Goal: Information Seeking & Learning: Learn about a topic

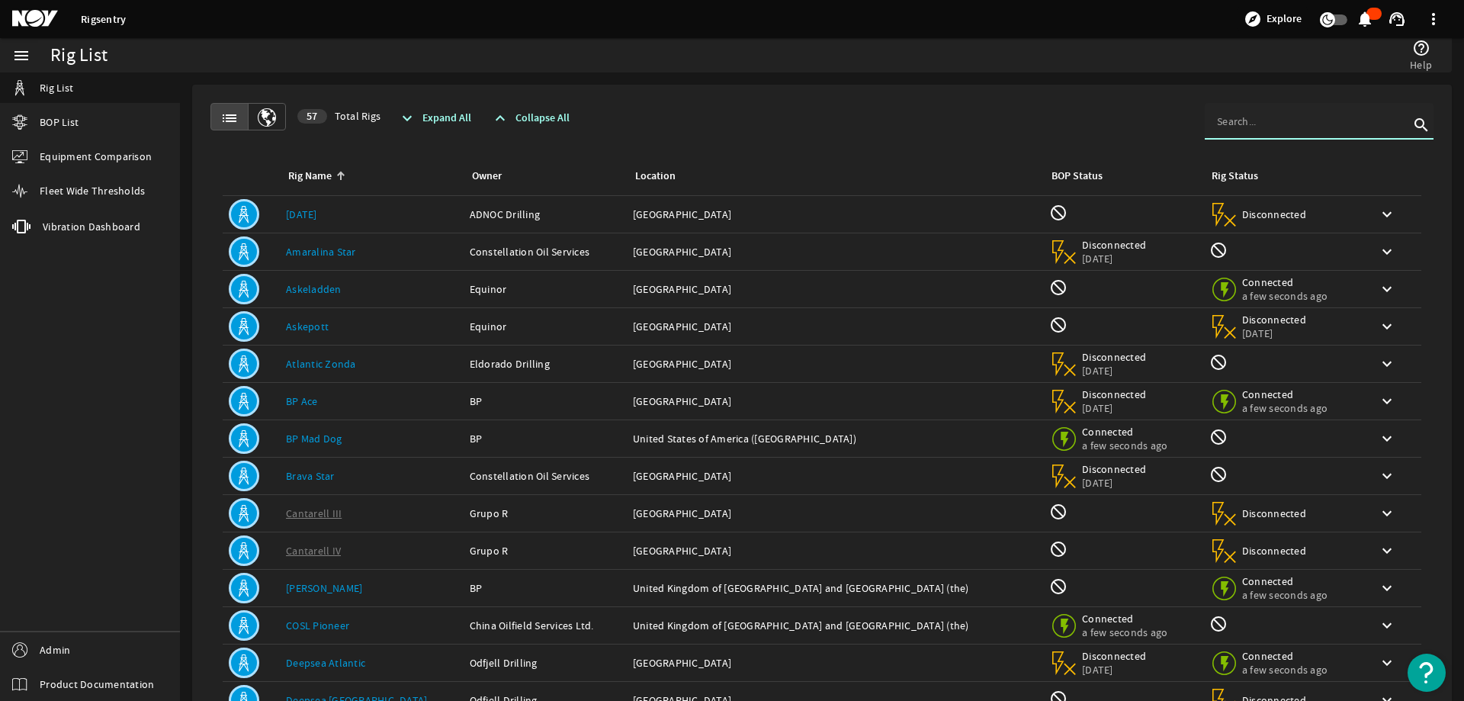
click at [1245, 121] on input at bounding box center [1313, 121] width 192 height 15
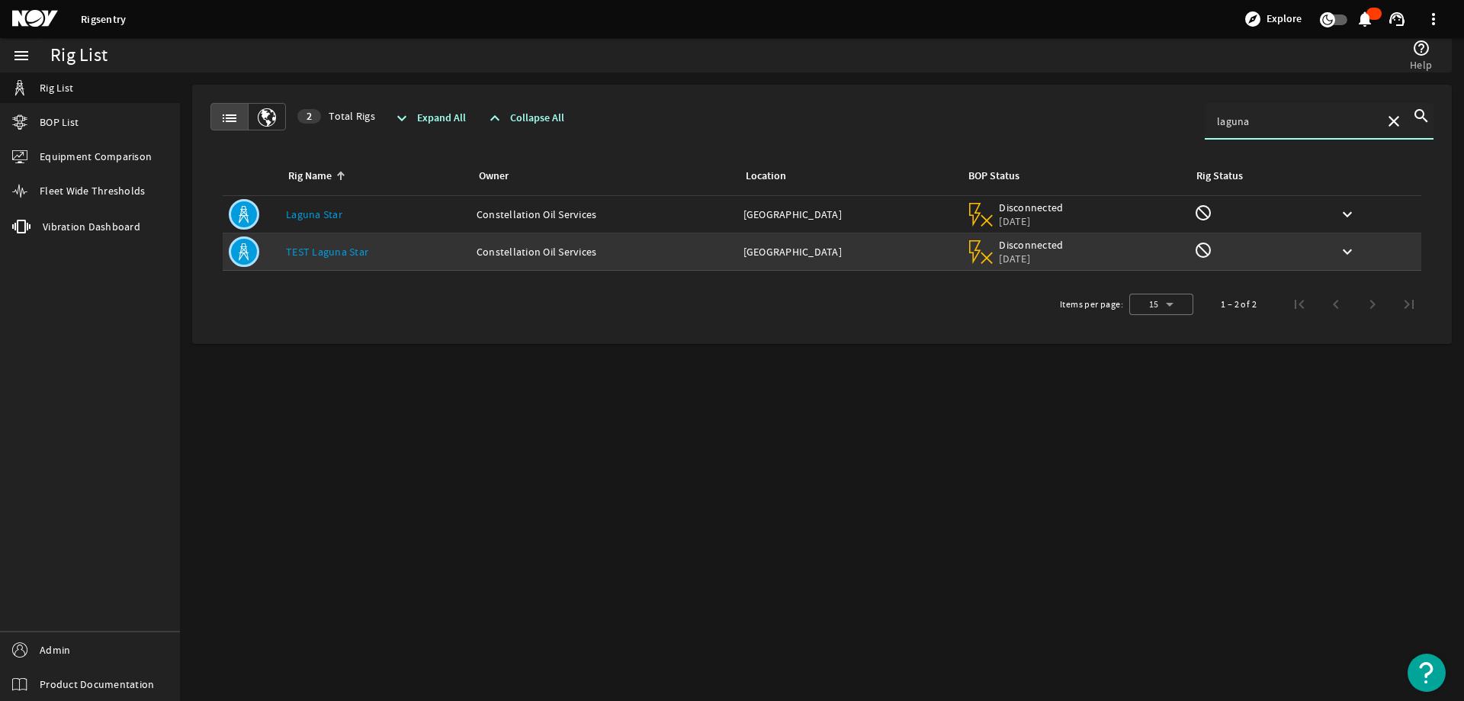
type input "laguna"
click at [320, 252] on link "TEST Laguna Star" at bounding box center [327, 252] width 82 height 14
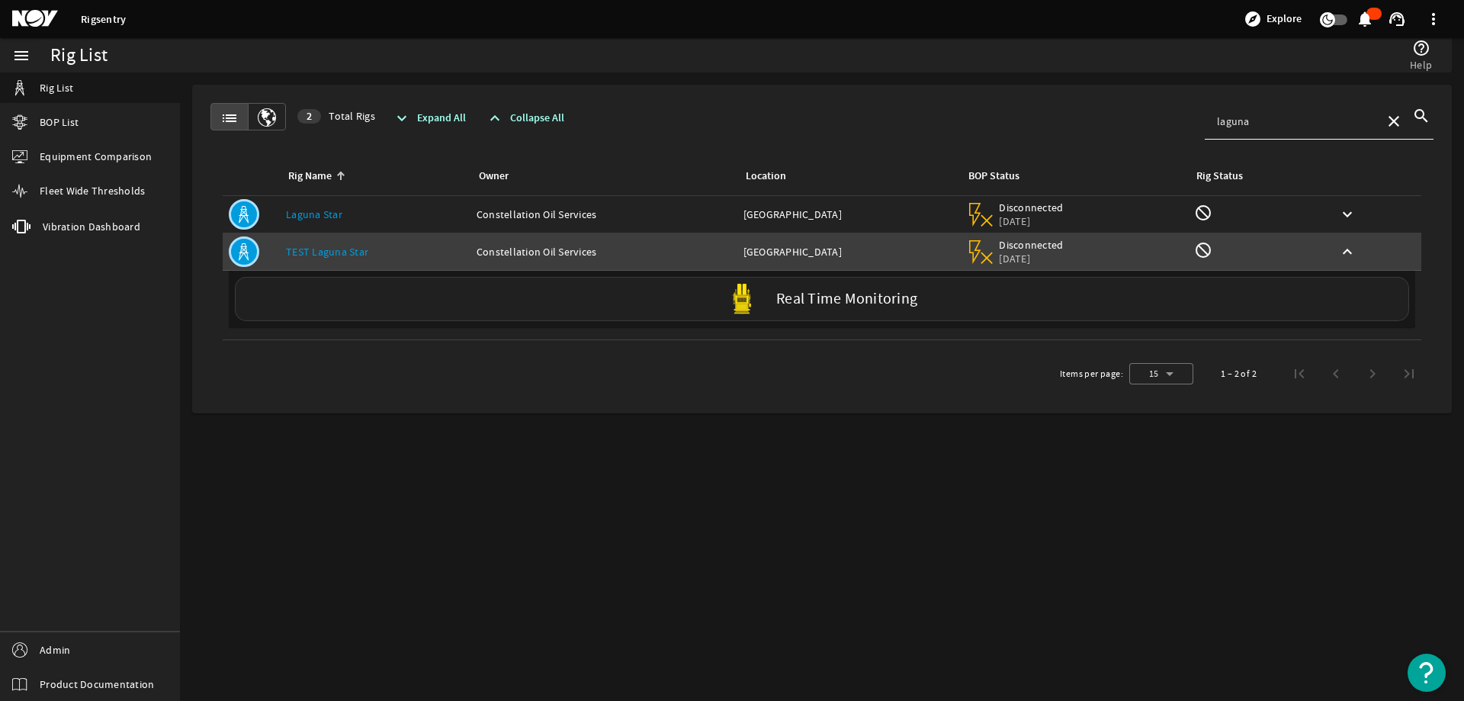
click at [784, 288] on div "Real Time Monitoring" at bounding box center [822, 299] width 1174 height 44
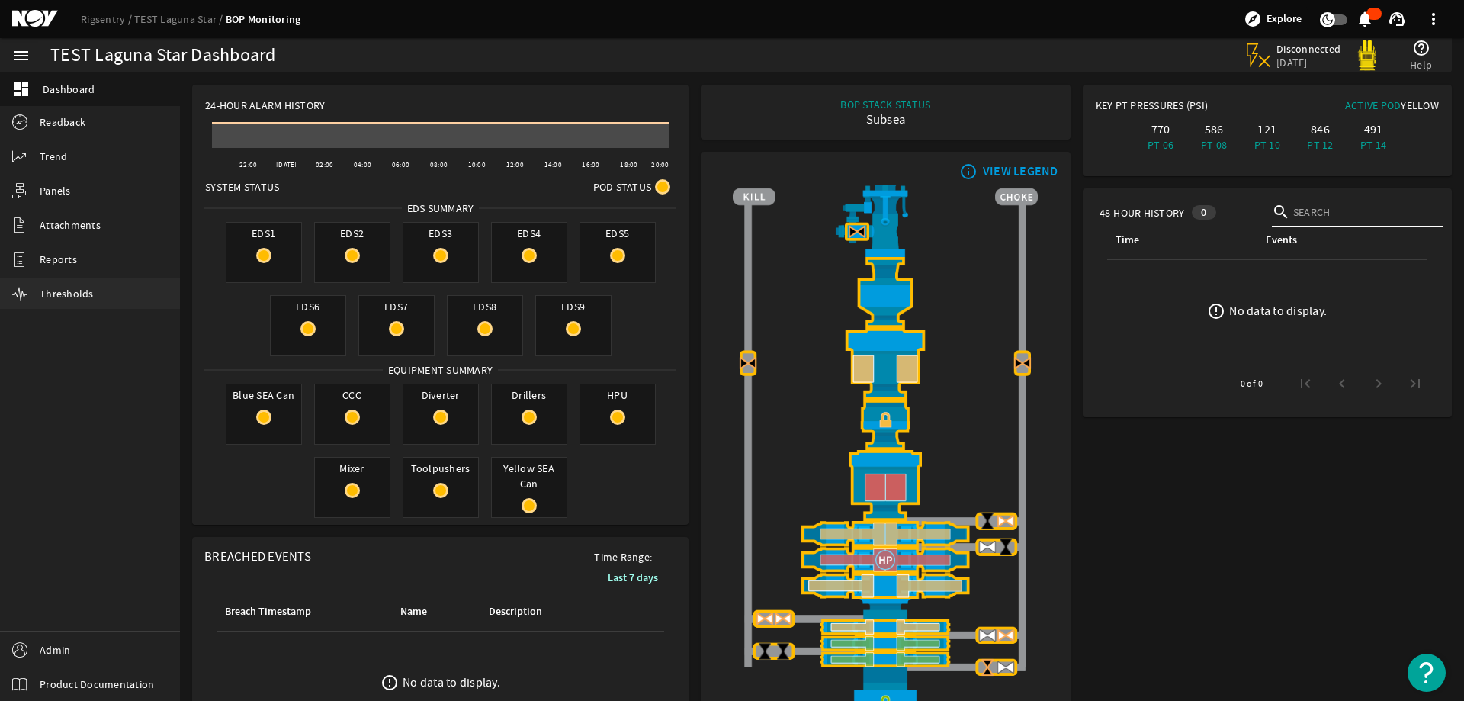
click at [46, 279] on link "Thresholds" at bounding box center [90, 293] width 180 height 30
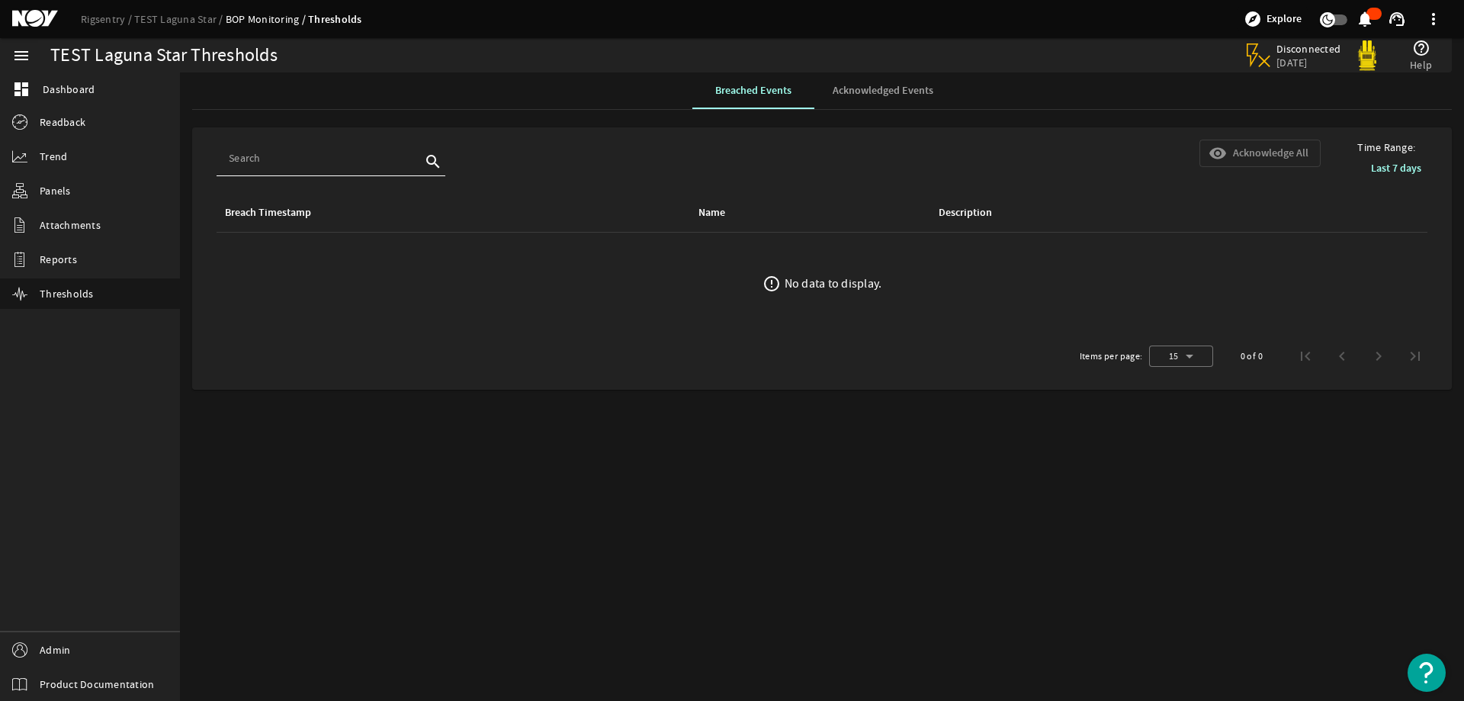
click at [854, 95] on span "Acknowledged Events" at bounding box center [883, 90] width 101 height 11
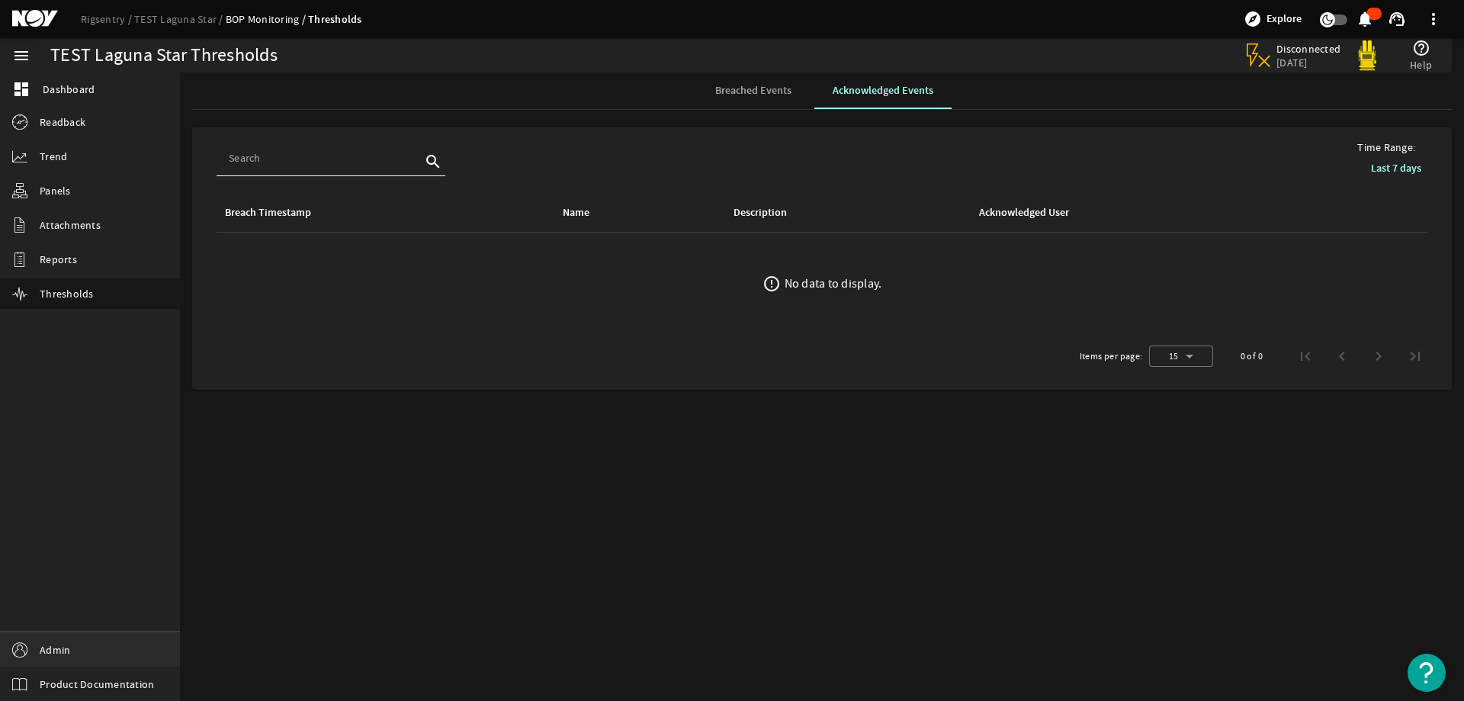
click at [78, 654] on link "Admin" at bounding box center [90, 649] width 180 height 34
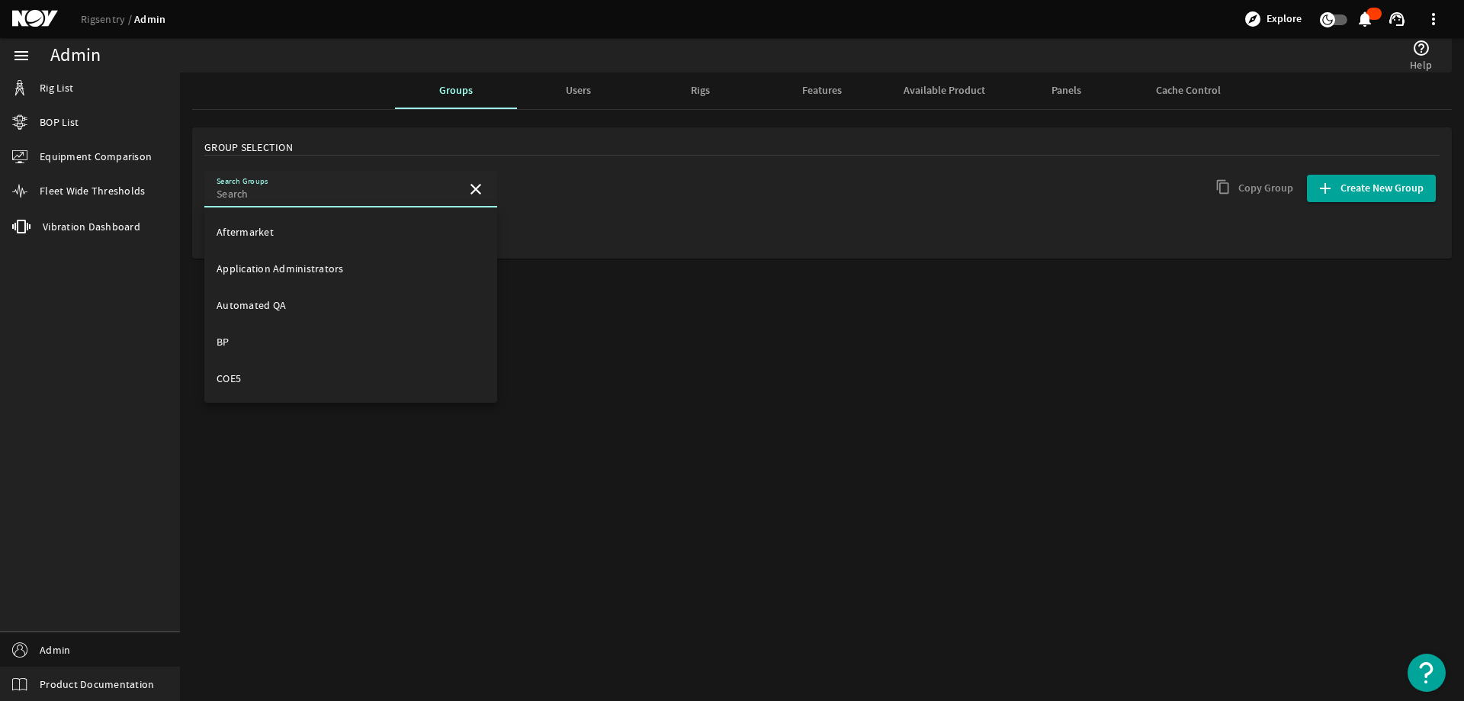
click at [332, 197] on input "Search Groups" at bounding box center [336, 193] width 238 height 15
type input "d"
click at [120, 311] on div "menu Rig List BOP List Equipment Comparison Fleet Wide Thresholds vibration Vib…" at bounding box center [90, 369] width 180 height 663
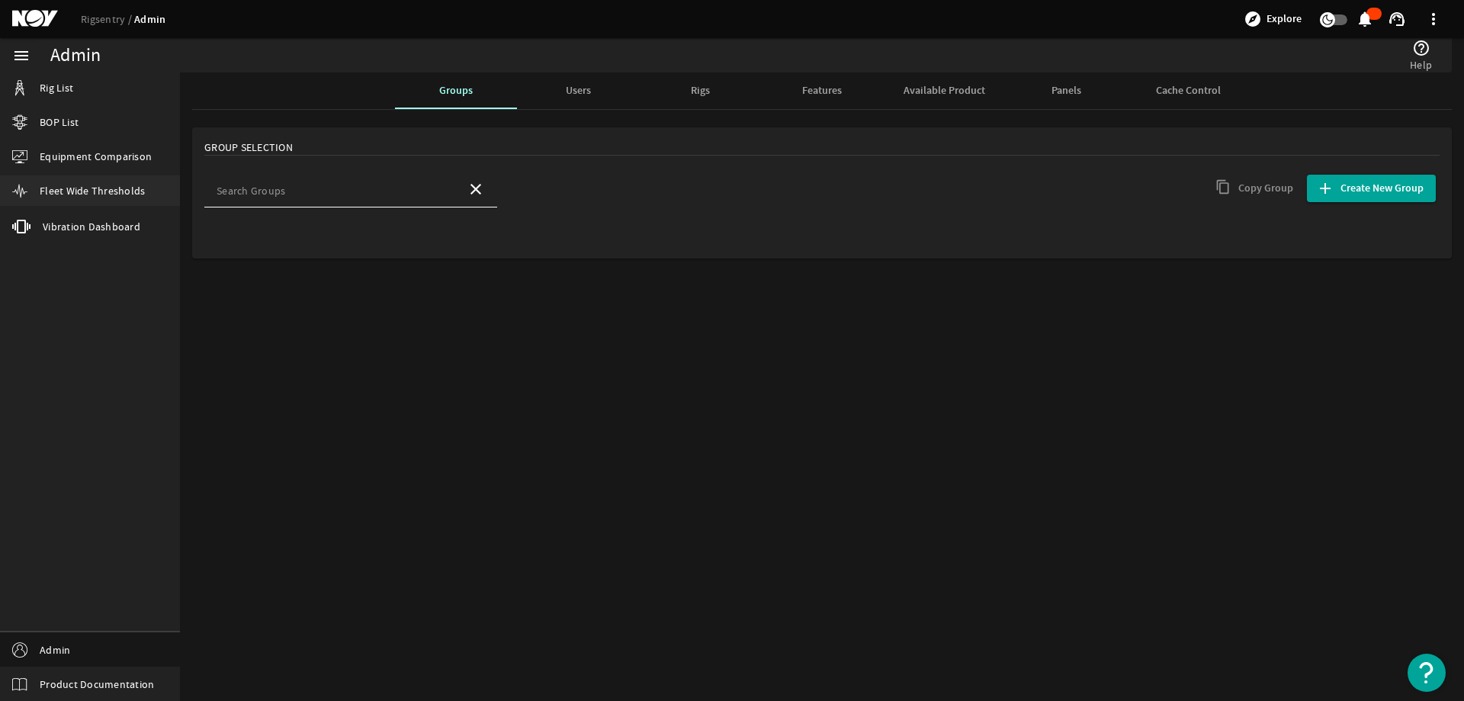
click at [82, 192] on span "Fleet Wide Thresholds" at bounding box center [92, 190] width 105 height 15
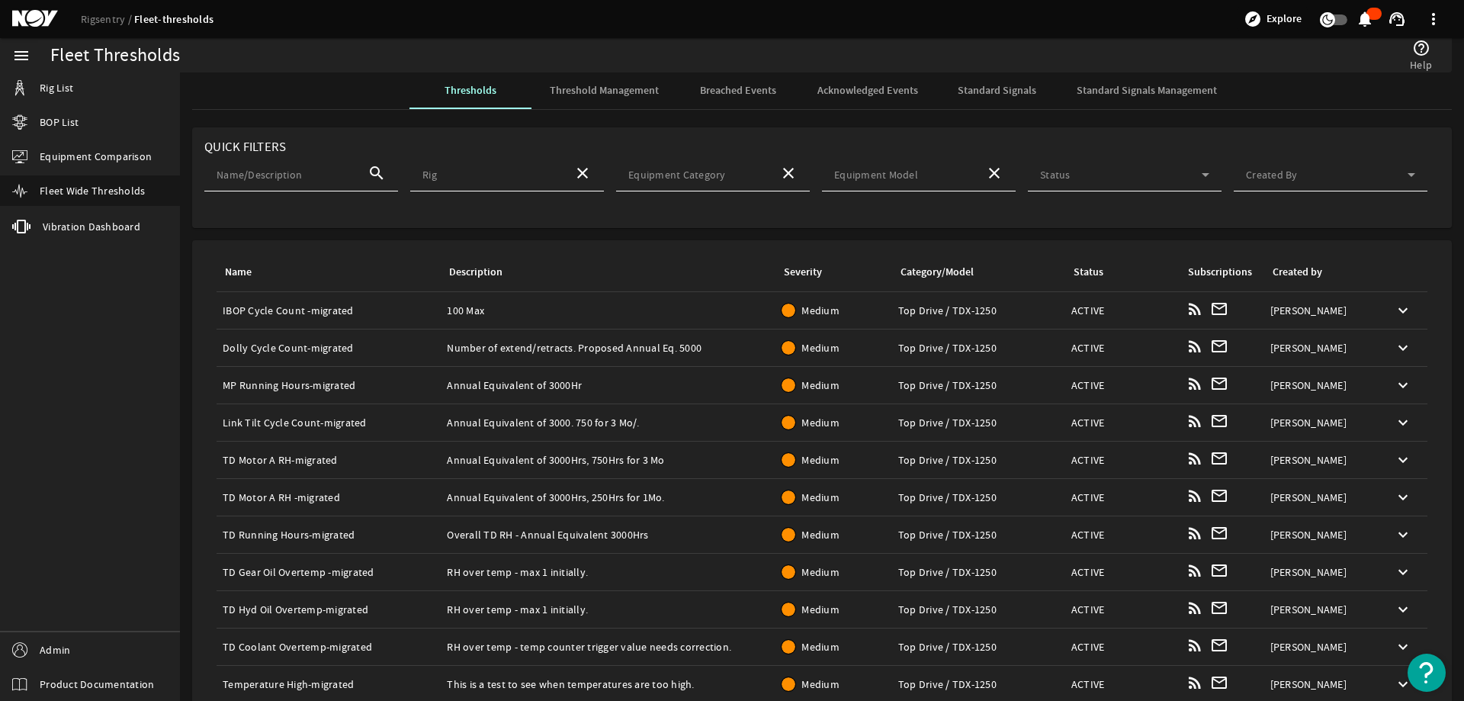
click at [1135, 85] on span "Standard Signals Management" at bounding box center [1146, 90] width 140 height 11
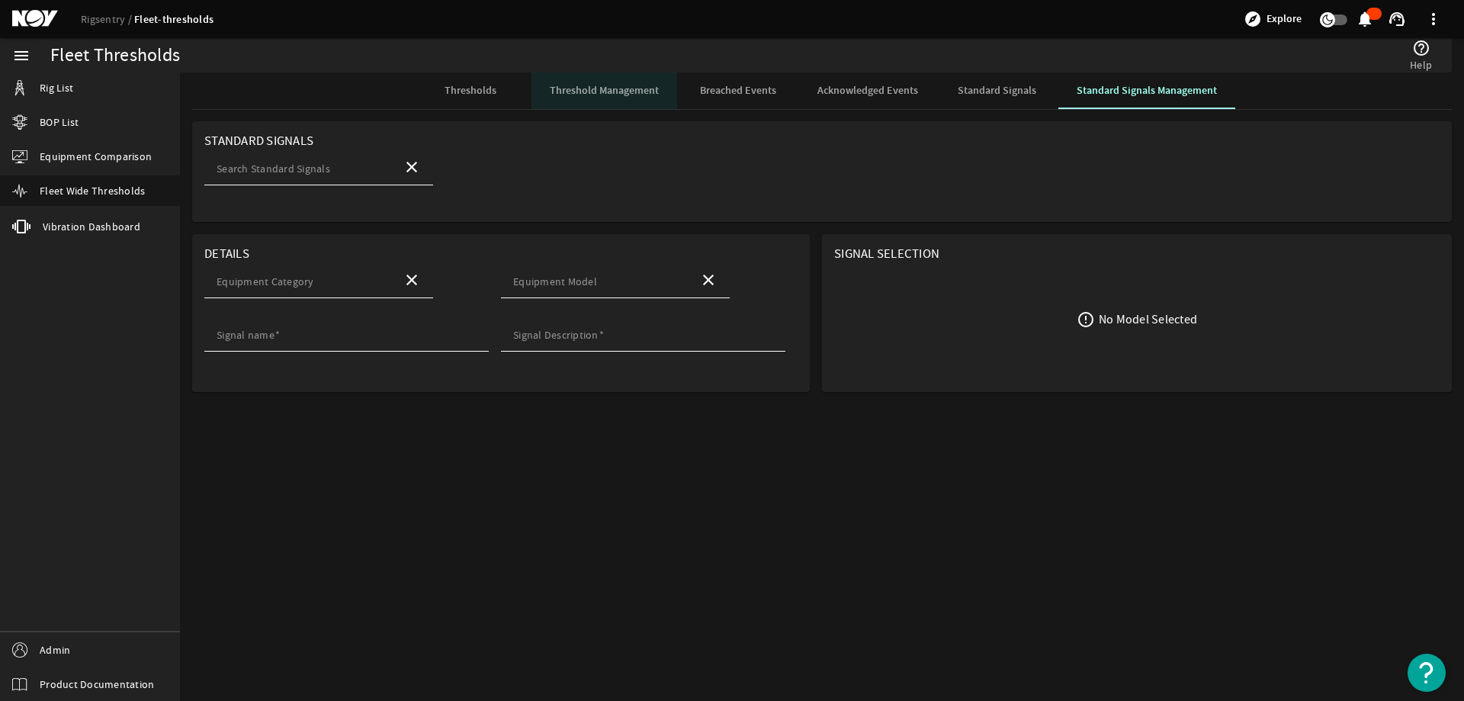
click at [627, 91] on span "Threshold Management" at bounding box center [604, 90] width 109 height 11
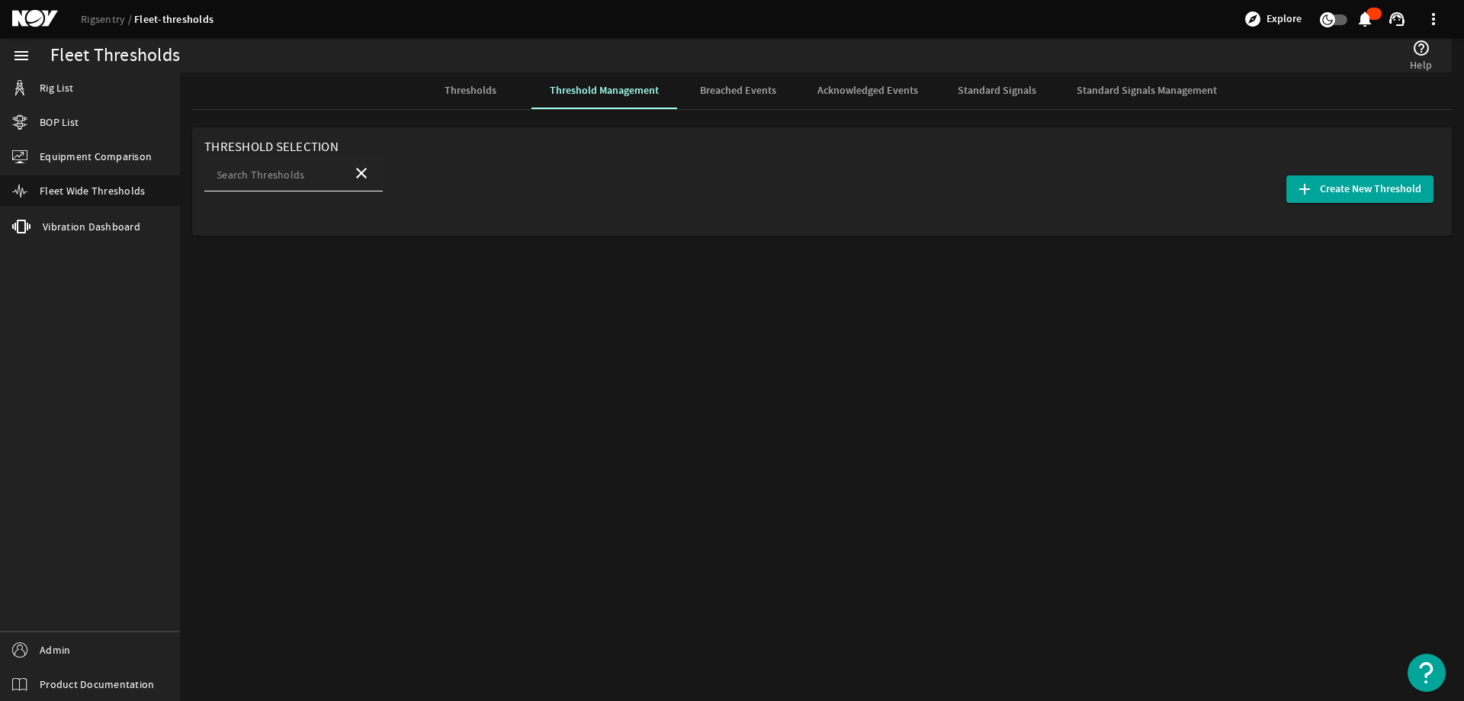
click at [224, 184] on div "Search Thresholds" at bounding box center [279, 173] width 124 height 37
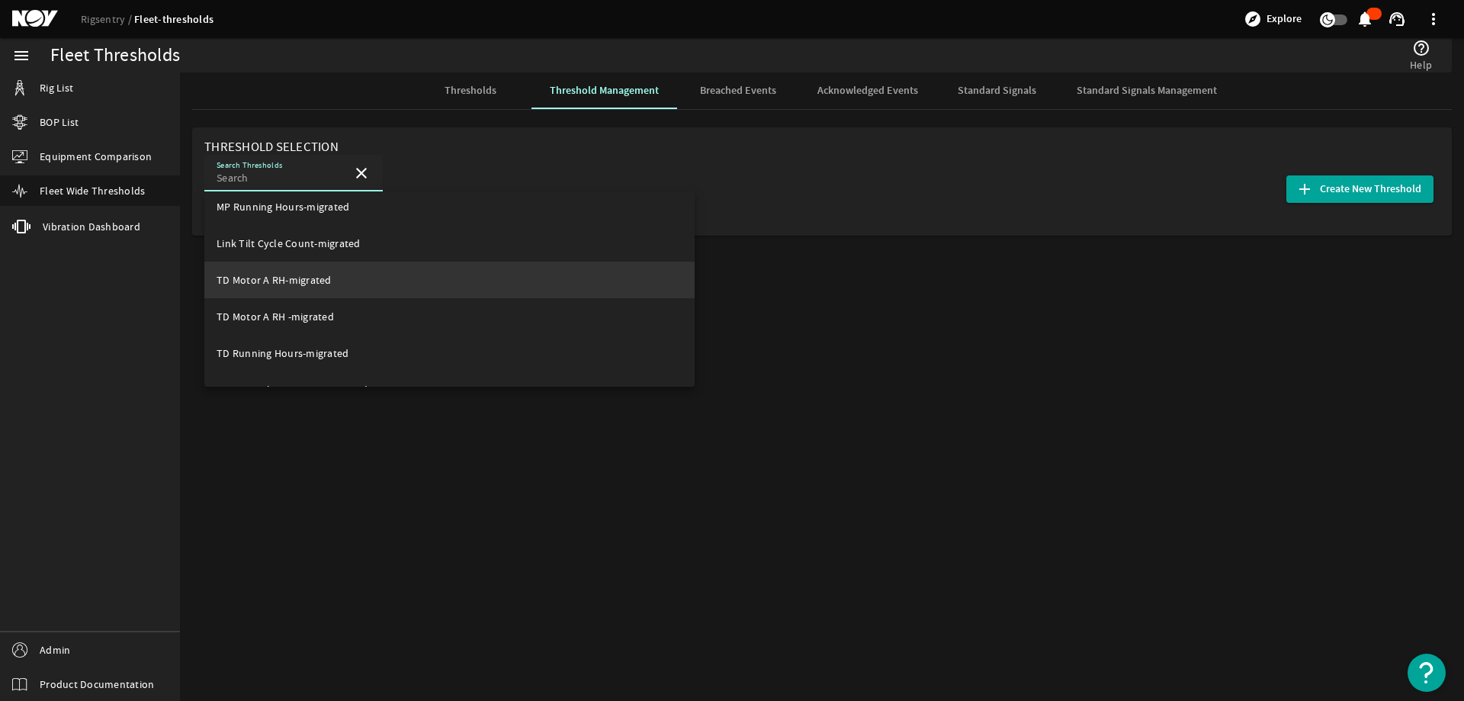
scroll to position [76, 0]
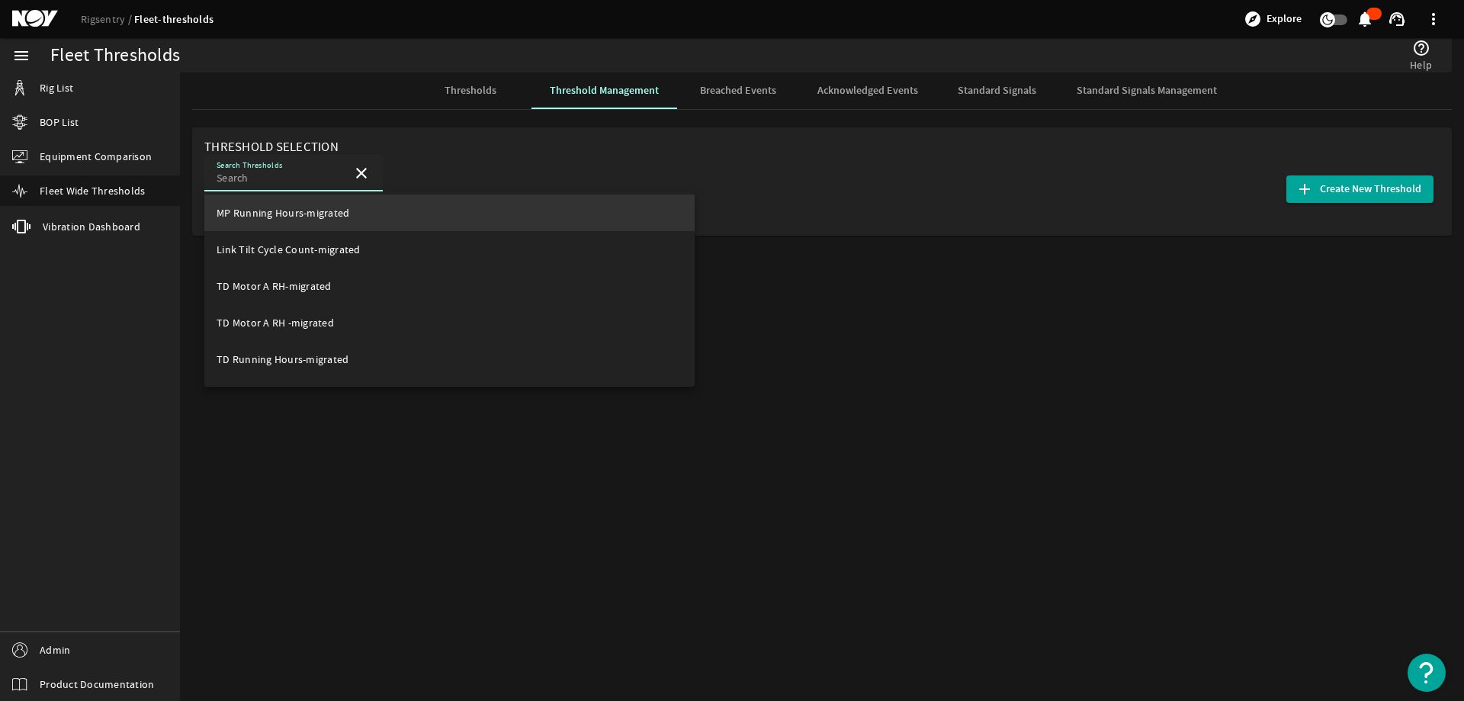
click at [264, 223] on mat-option "MP Running Hours-migrated" at bounding box center [449, 212] width 490 height 37
type input "MP Running Hours-migrated"
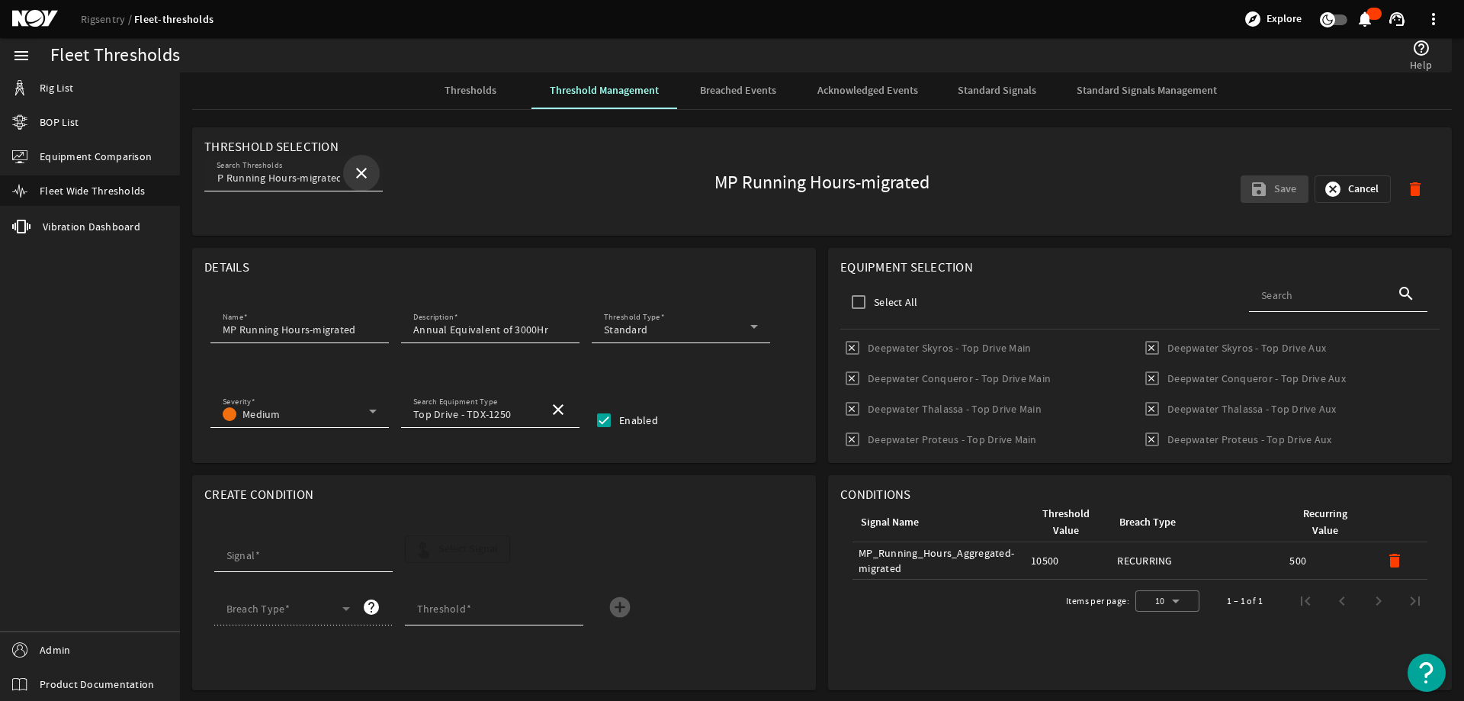
scroll to position [0, 0]
click at [361, 172] on mat-icon "close" at bounding box center [361, 173] width 18 height 18
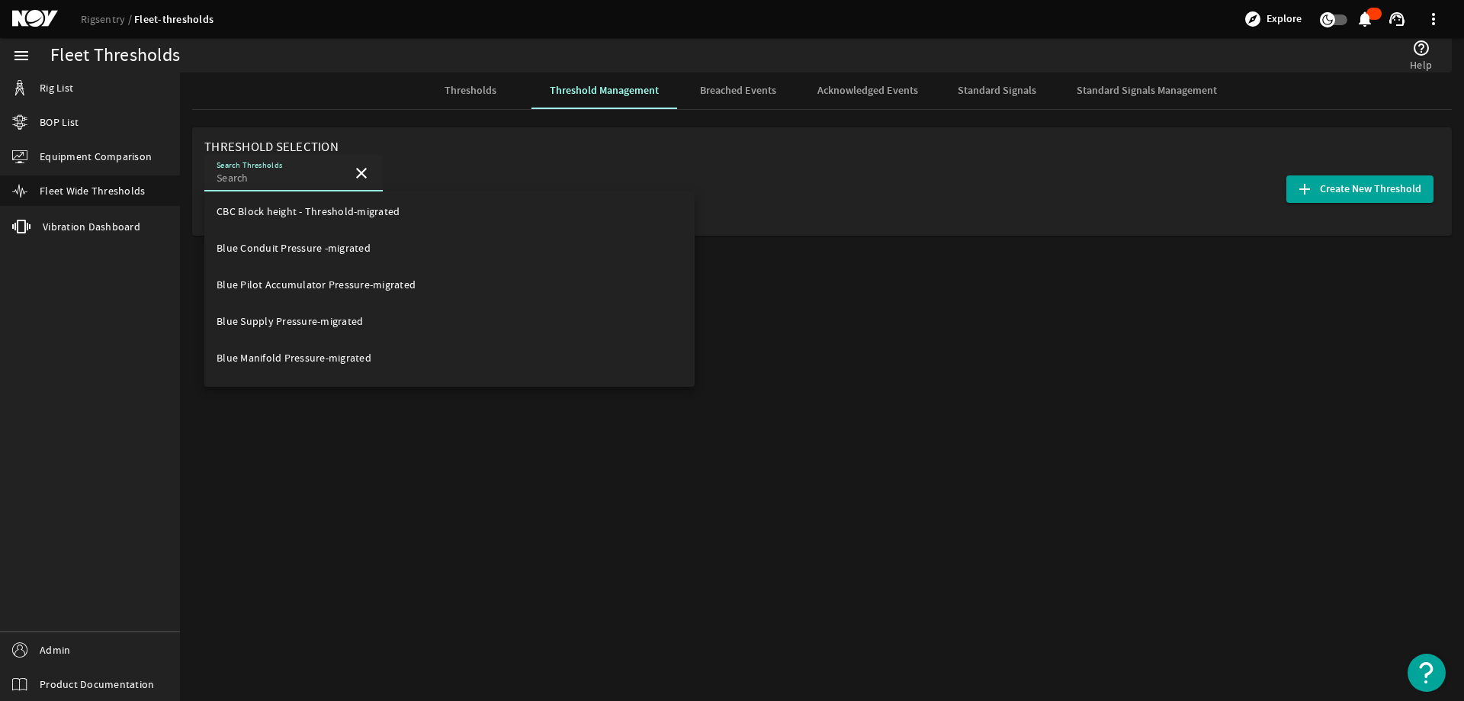
scroll to position [1067, 0]
click at [253, 239] on span "Blue Conduit Pressure -migrated" at bounding box center [294, 246] width 154 height 14
type input "Blue Conduit Pressure -migrated"
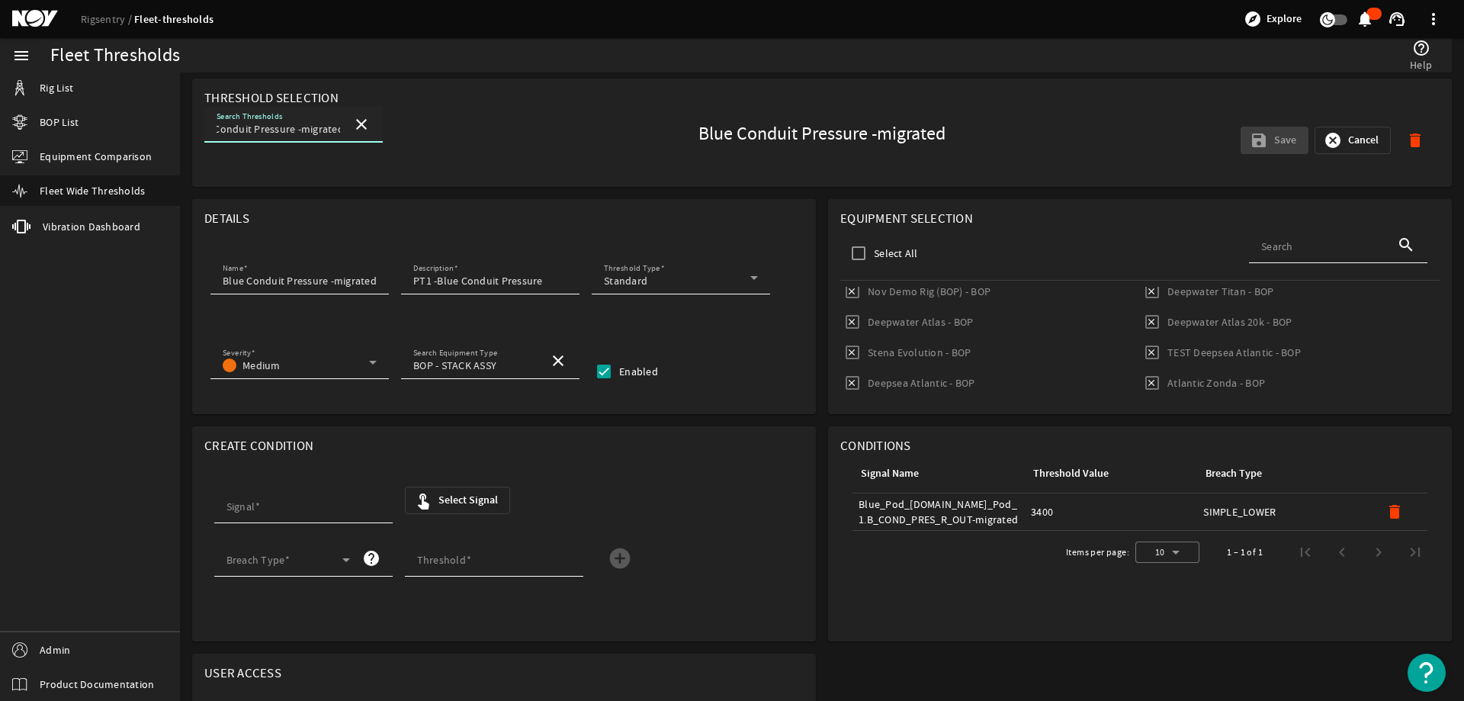
scroll to position [76, 0]
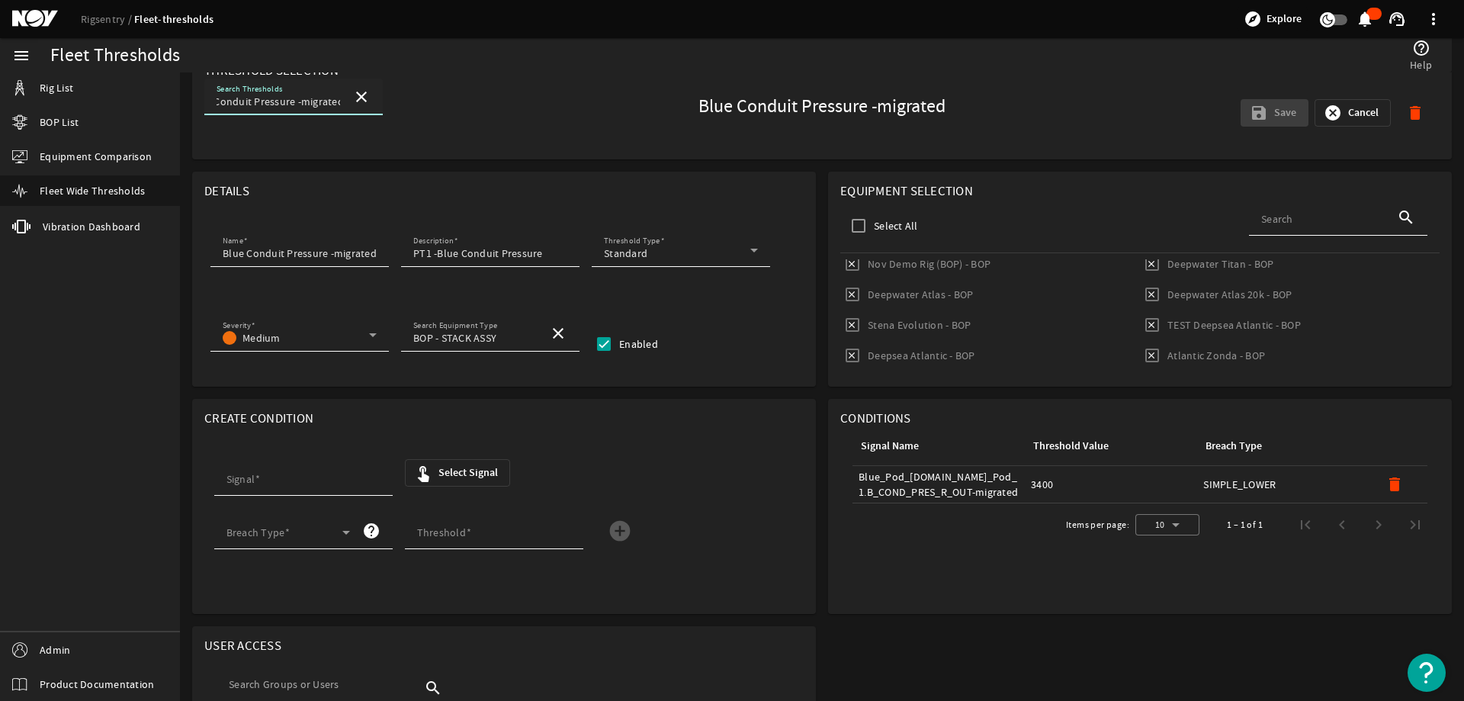
click at [69, 387] on div "menu Rig List BOP List Equipment Comparison Fleet Wide Thresholds vibration Vib…" at bounding box center [90, 369] width 180 height 663
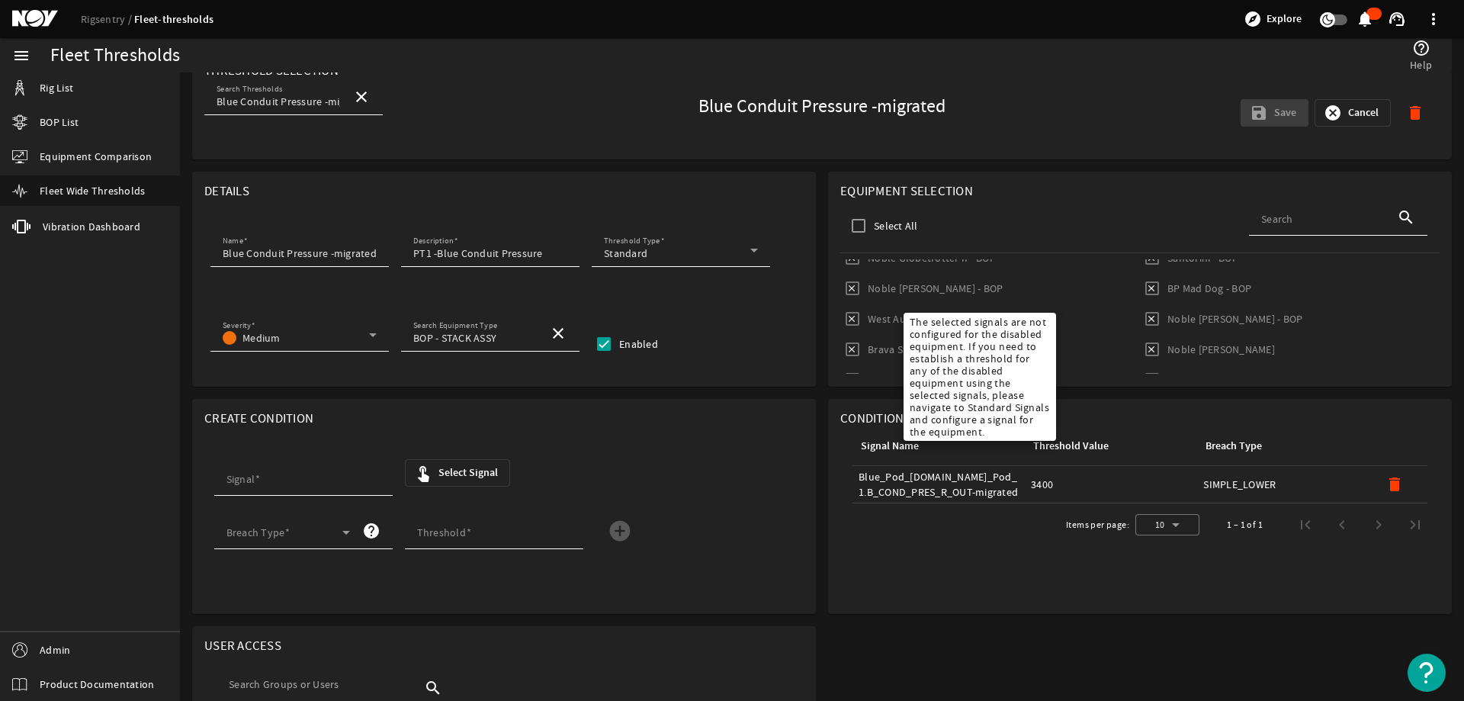
scroll to position [191, 0]
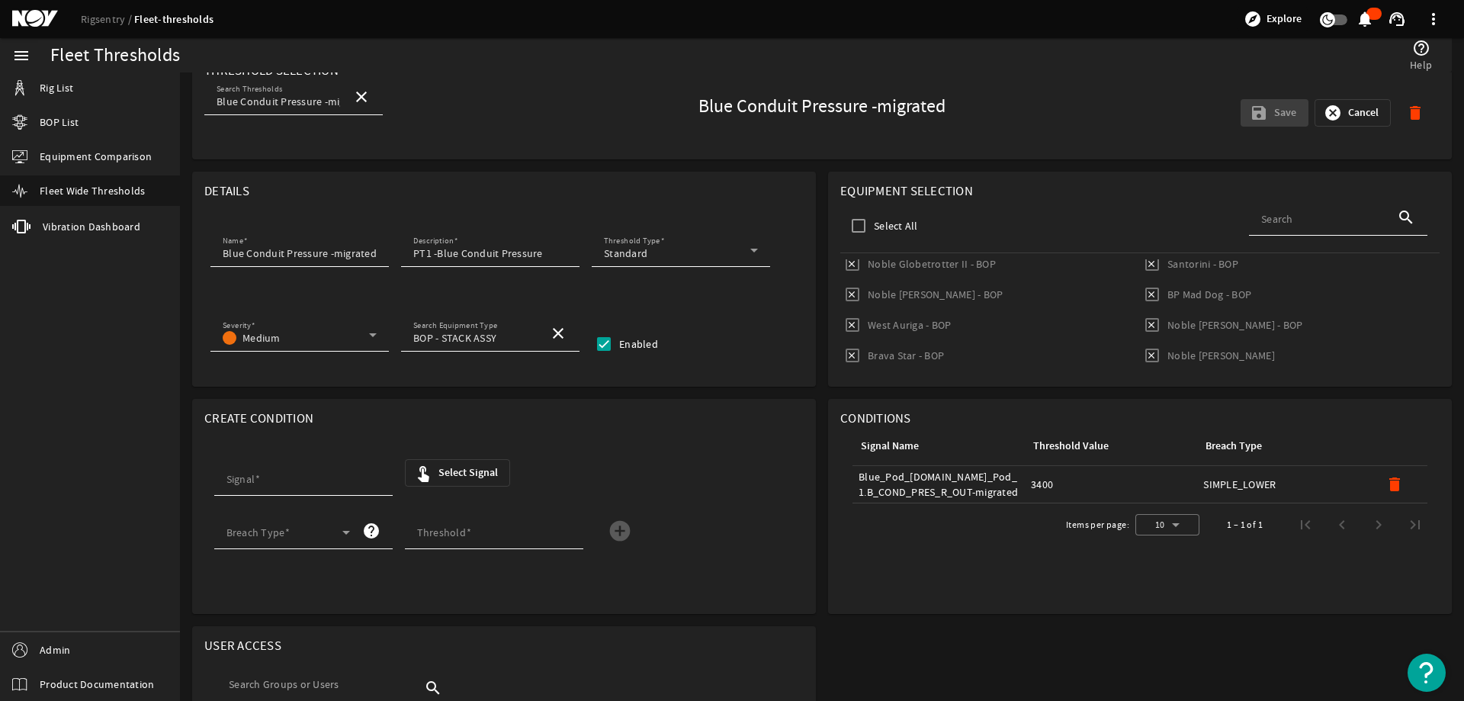
click at [83, 432] on div "menu Rig List BOP List Equipment Comparison Fleet Wide Thresholds vibration Vib…" at bounding box center [90, 369] width 180 height 663
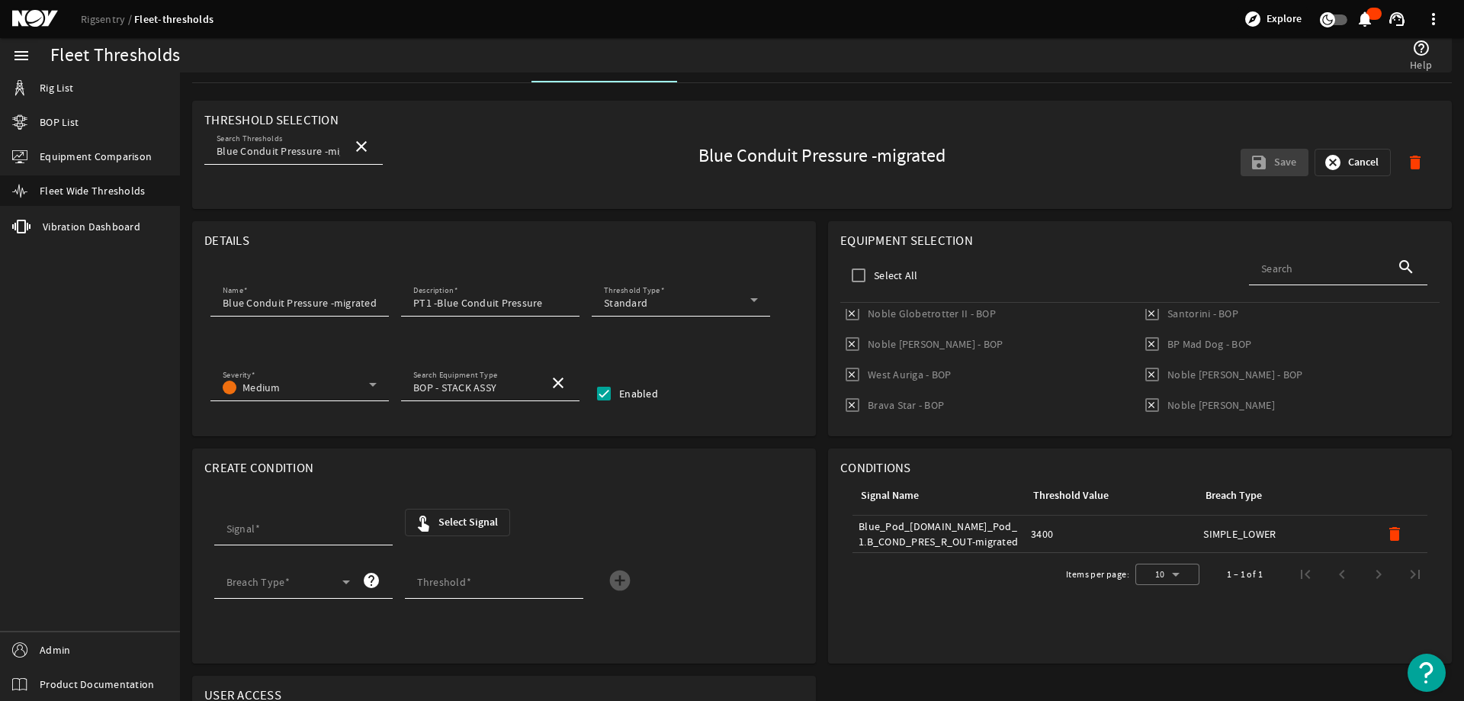
scroll to position [0, 0]
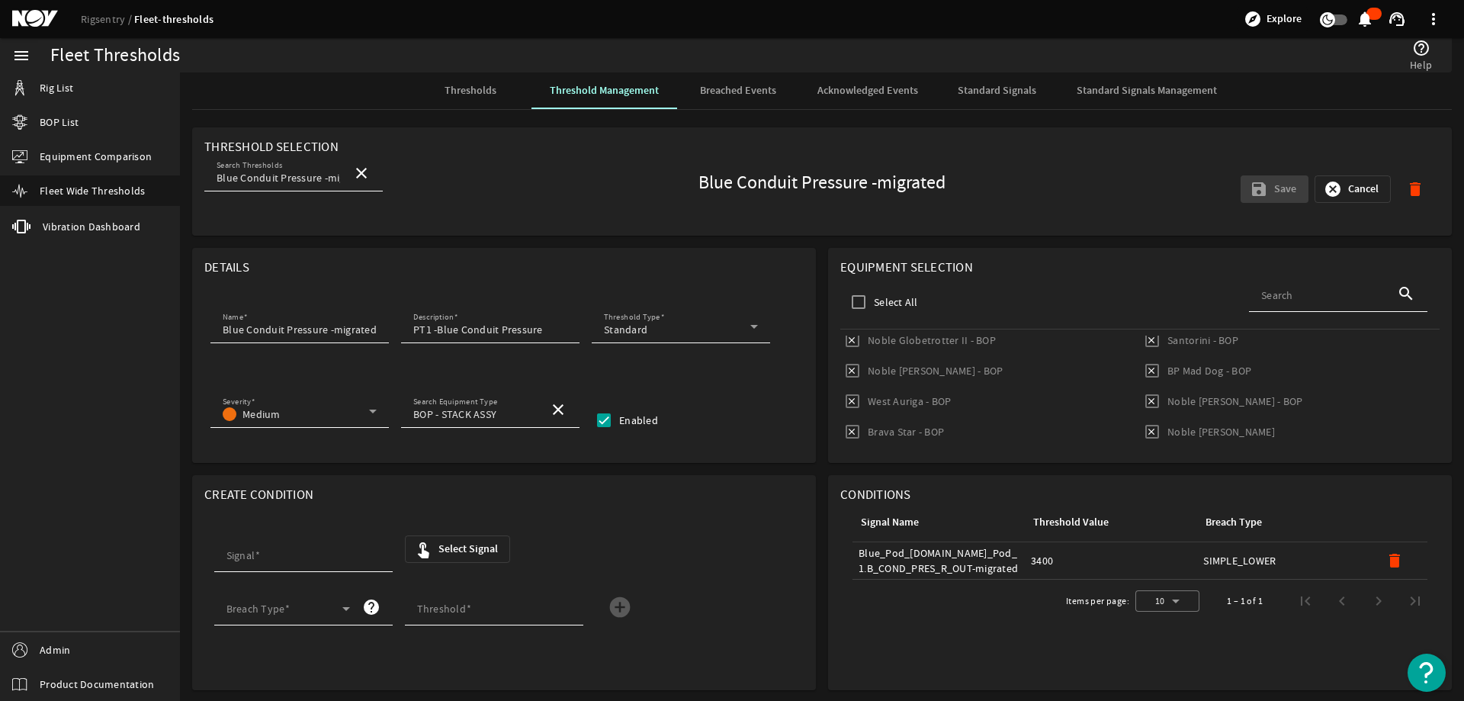
click at [964, 82] on span "Standard Signals" at bounding box center [997, 90] width 79 height 37
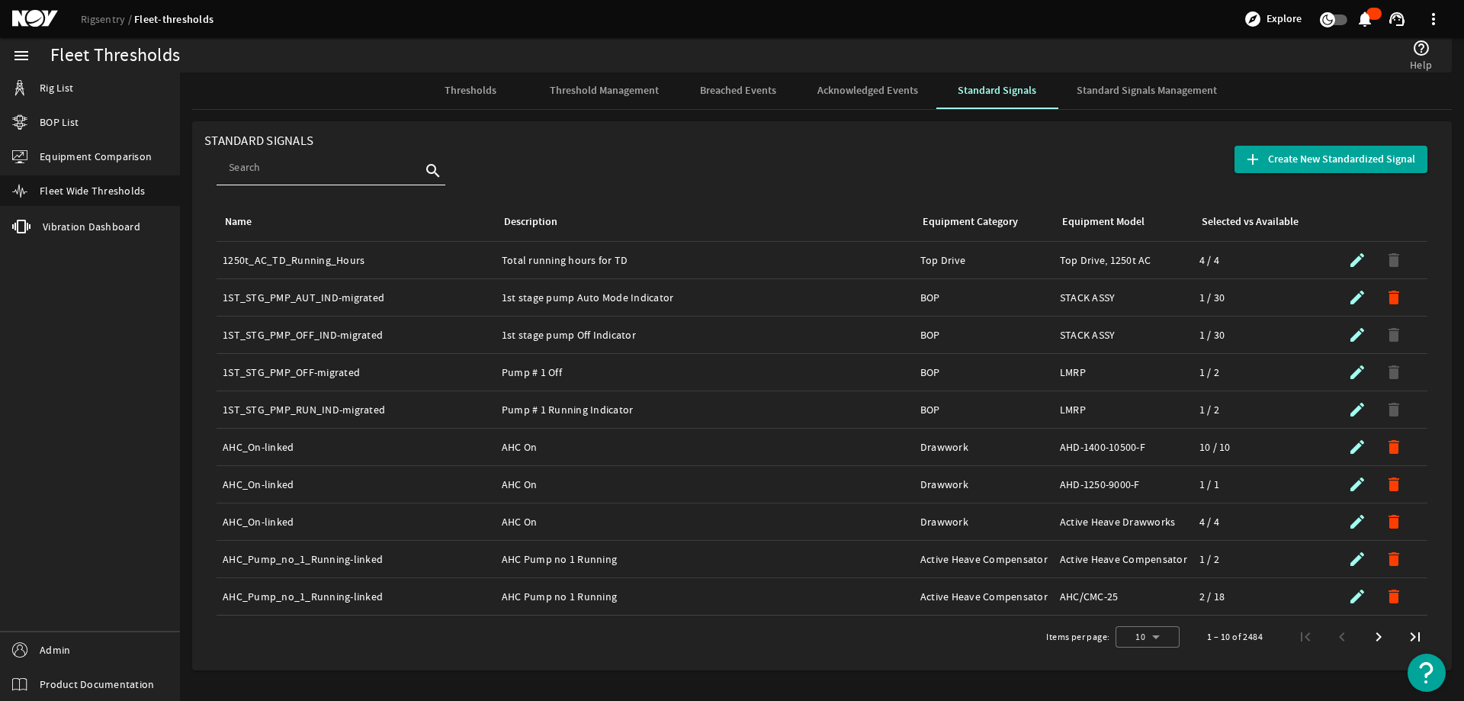
click at [482, 90] on span "Thresholds" at bounding box center [470, 90] width 52 height 11
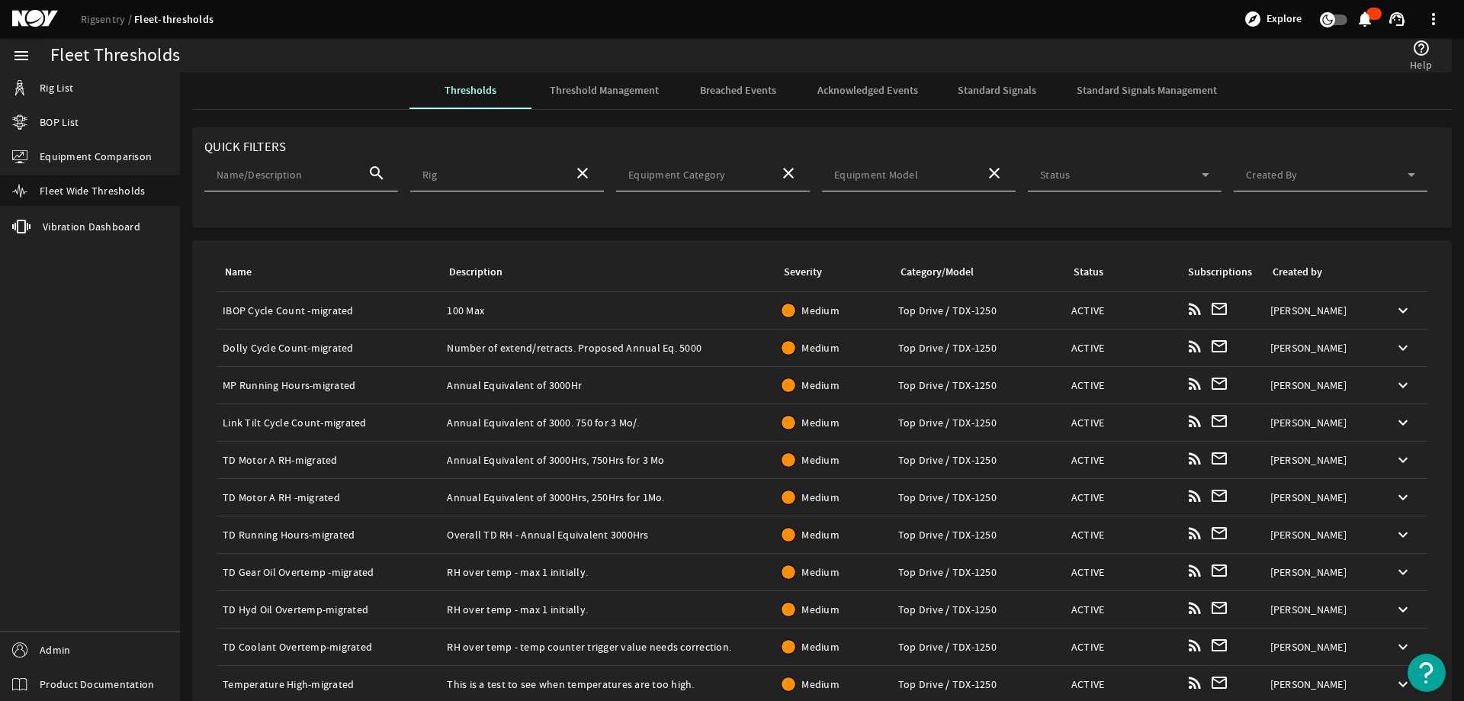
click at [467, 159] on div "Rig" at bounding box center [491, 173] width 139 height 37
click at [464, 208] on span "Laguna Star" at bounding box center [449, 215] width 56 height 15
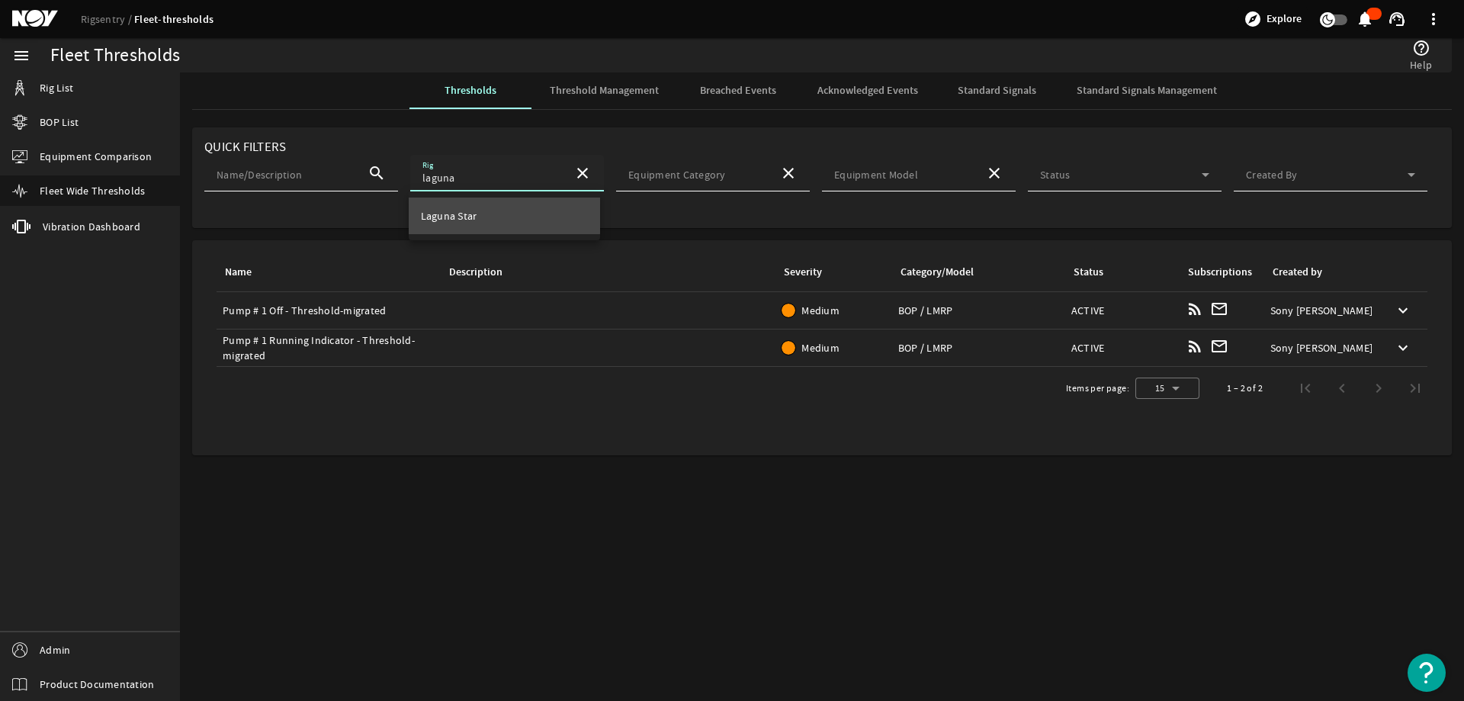
type input "Laguna Star"
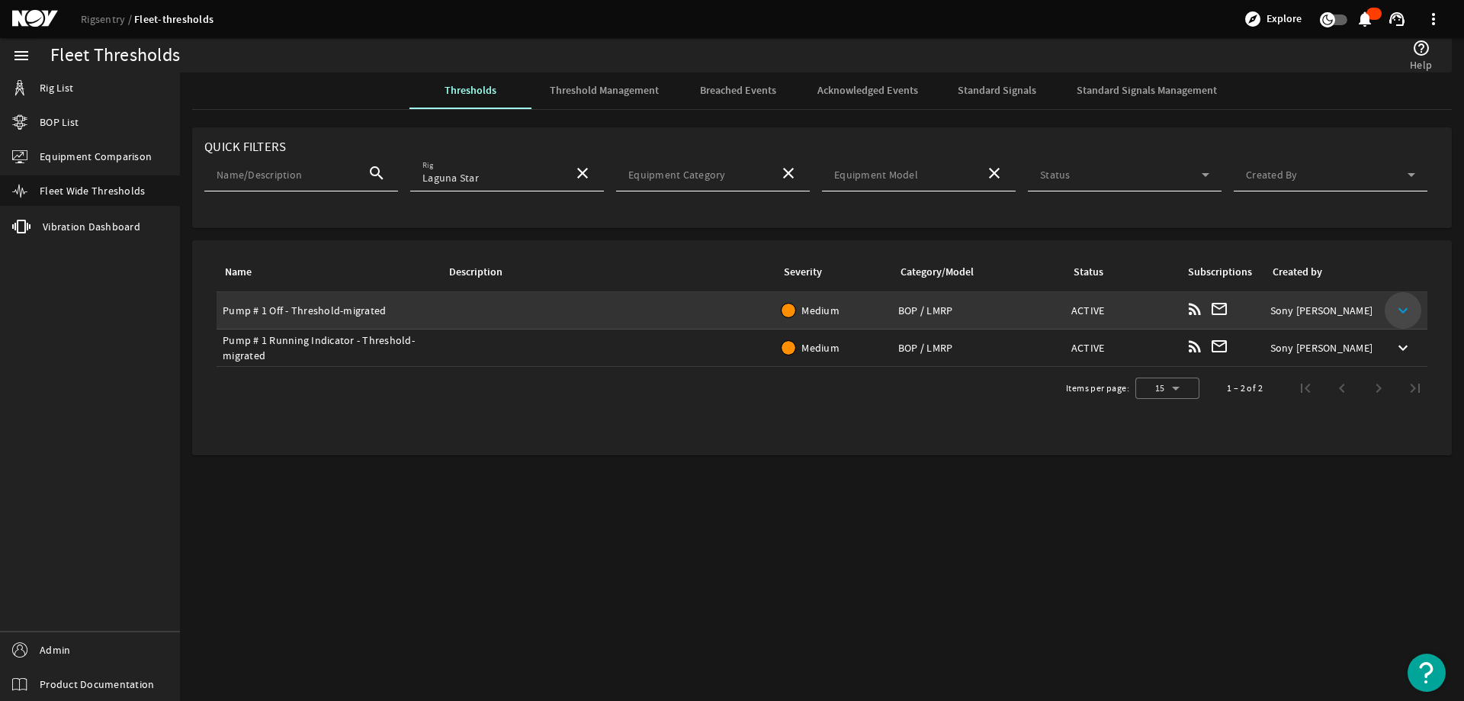
click at [1407, 306] on mat-icon "keyboard_arrow_down" at bounding box center [1403, 310] width 18 height 18
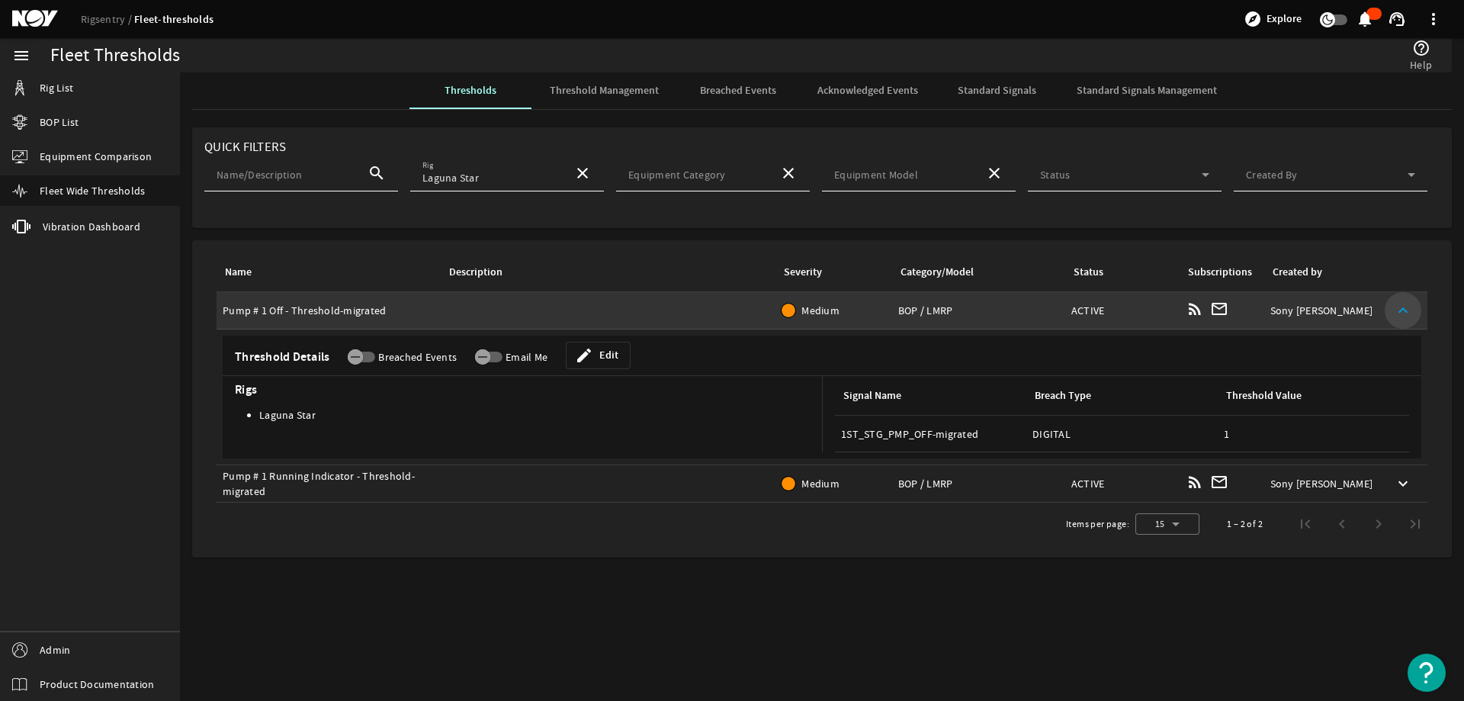
click at [1407, 306] on mat-icon "keyboard_arrow_up" at bounding box center [1403, 310] width 18 height 18
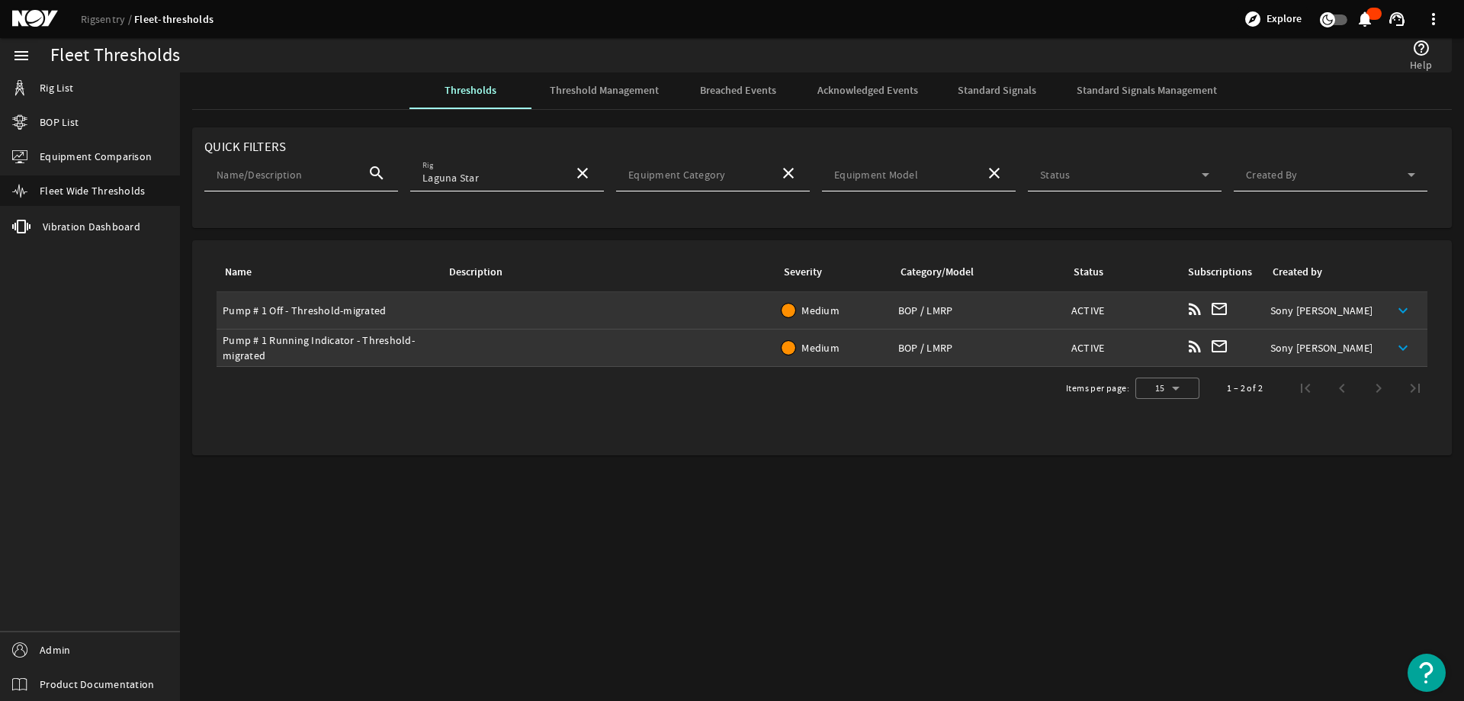
click at [1404, 345] on mat-icon "keyboard_arrow_down" at bounding box center [1403, 347] width 18 height 18
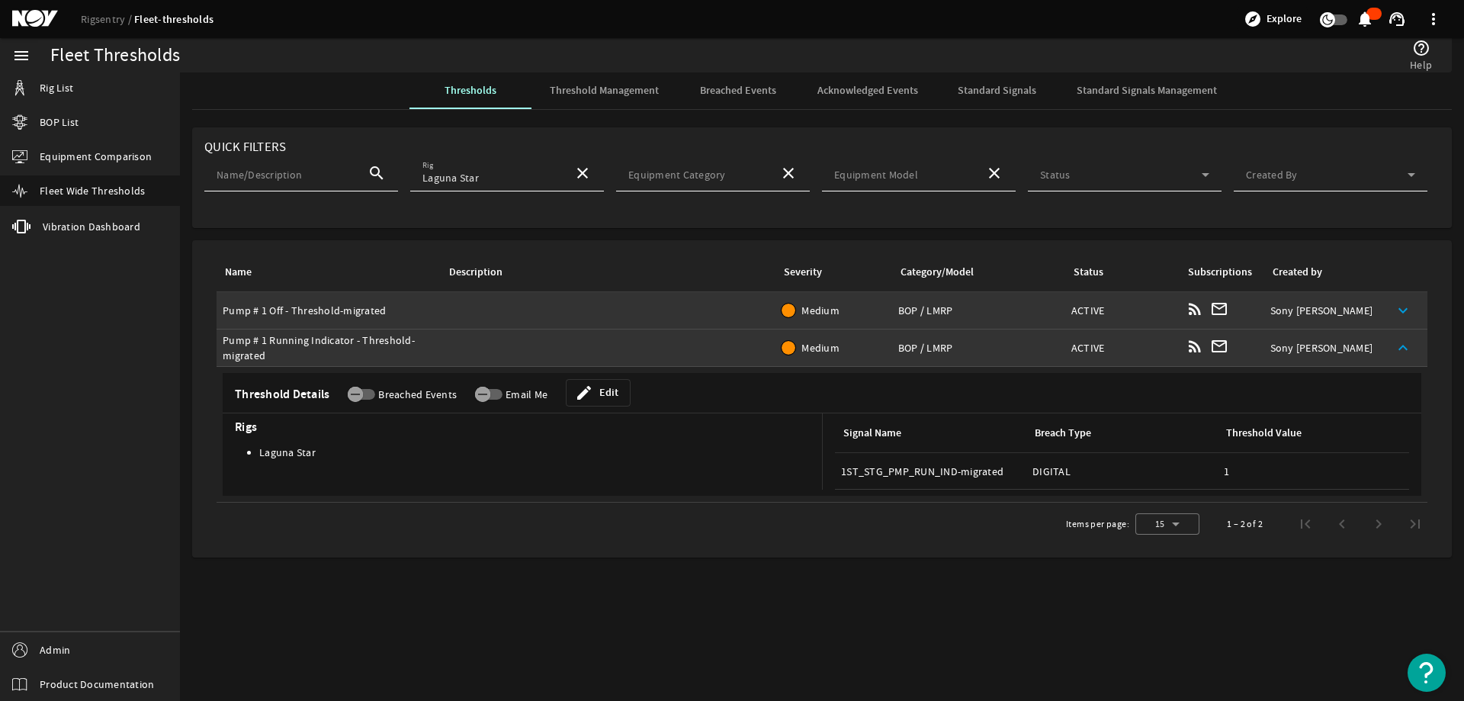
click at [732, 609] on mat-sidenav-content "Fleet Thresholds help_outline Help Thresholds Threshold Management Breached Eve…" at bounding box center [822, 386] width 1284 height 628
click at [1407, 343] on mat-icon "keyboard_arrow_up" at bounding box center [1403, 347] width 18 height 18
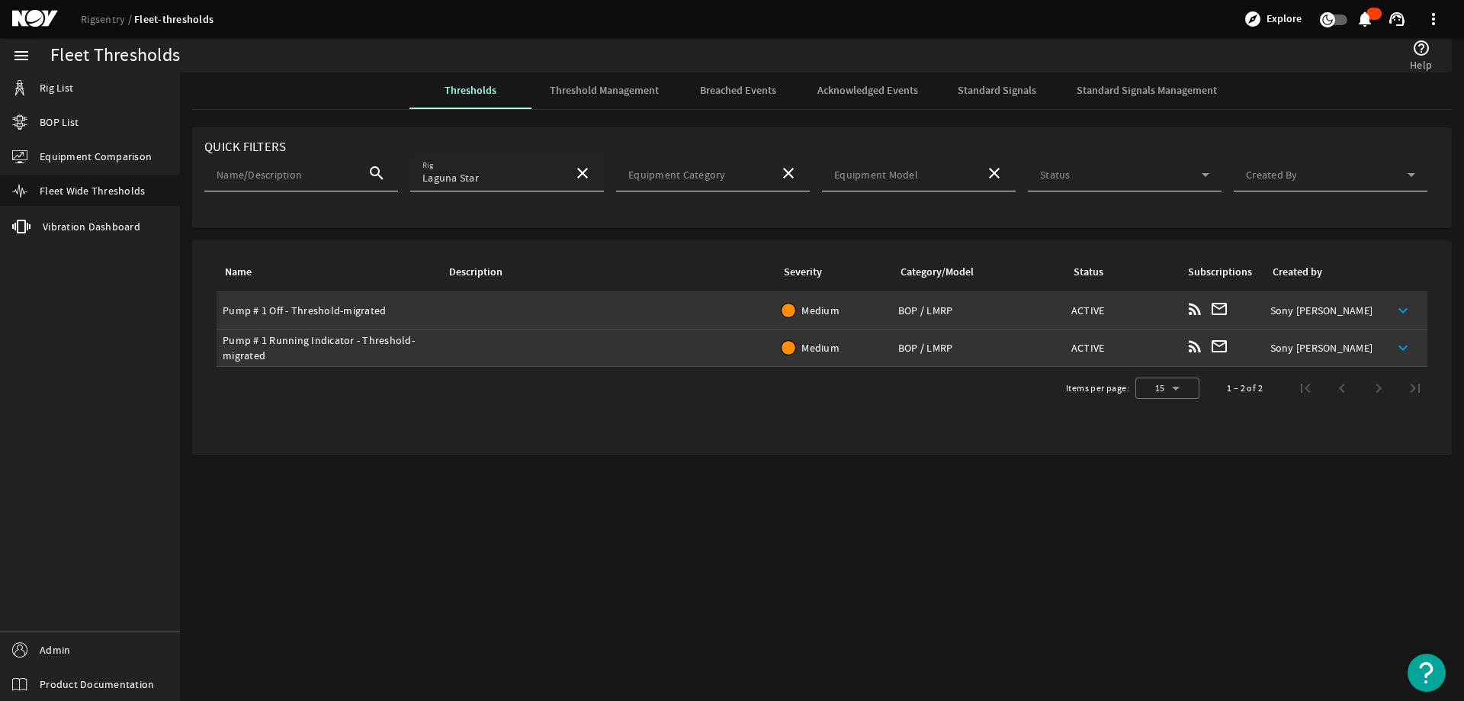
click at [586, 173] on mat-icon "close" at bounding box center [582, 173] width 18 height 18
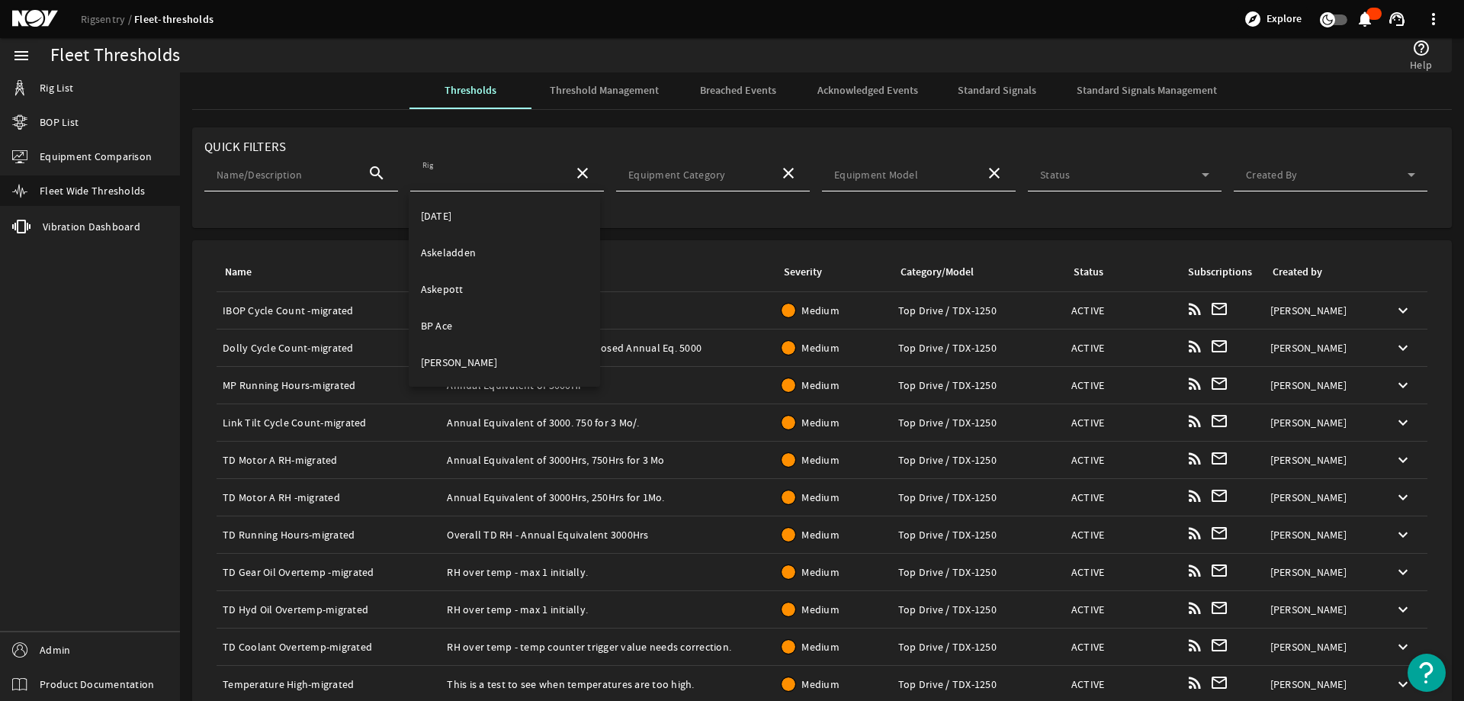
click at [355, 239] on rigsentry-mat-card "Name Description Severity Category/Model Status Subscriptions Created by Name: …" at bounding box center [822, 573] width 1284 height 679
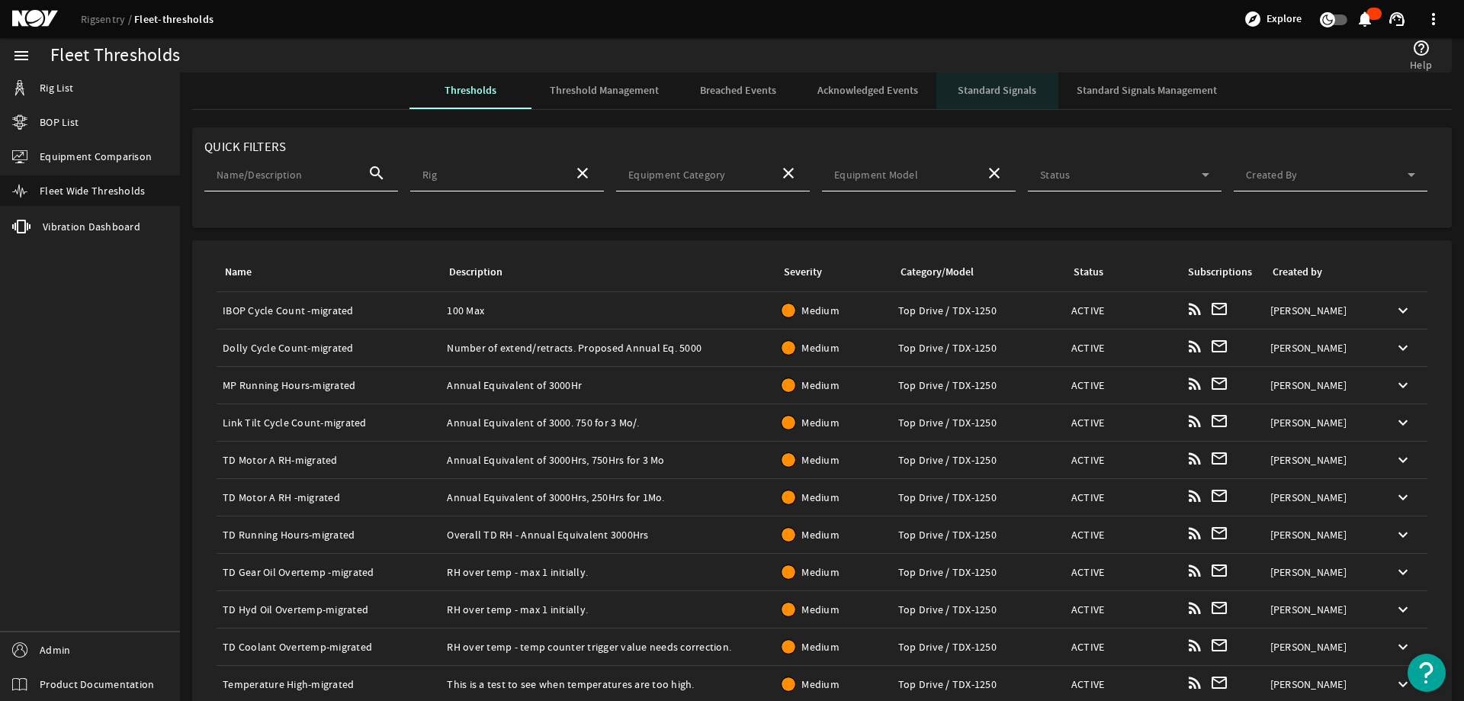
click at [993, 90] on span "Standard Signals" at bounding box center [997, 90] width 79 height 11
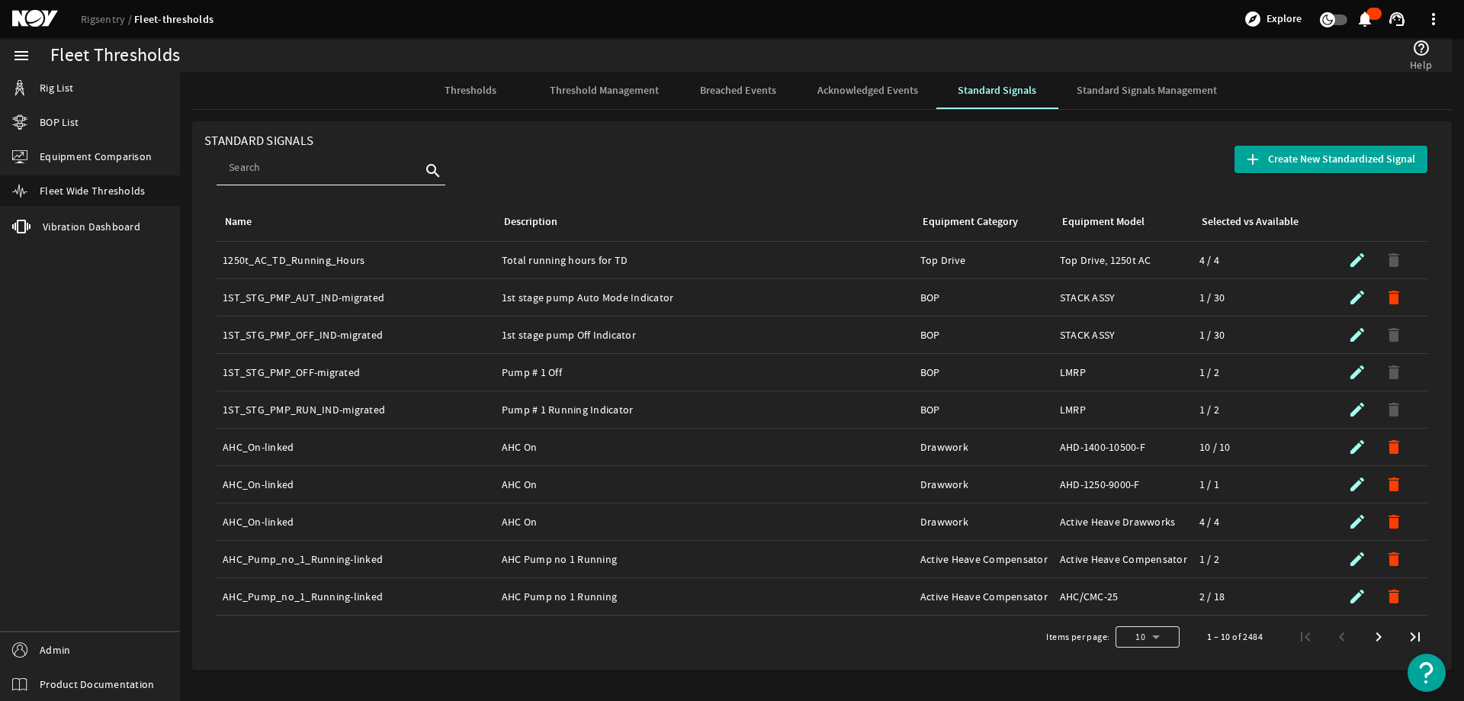
click at [1150, 627] on div at bounding box center [1147, 636] width 64 height 37
click at [1147, 581] on mat-option "50" at bounding box center [1147, 597] width 64 height 37
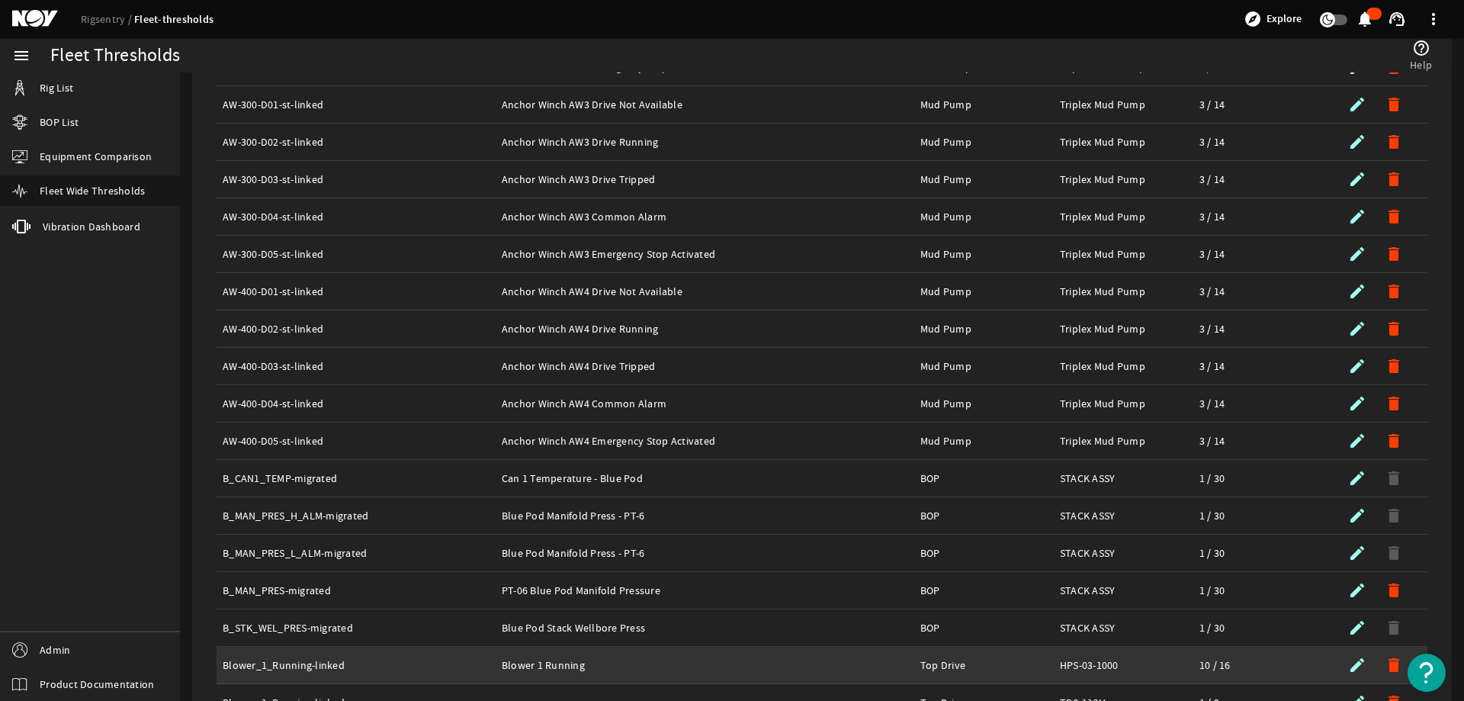
scroll to position [1311, 0]
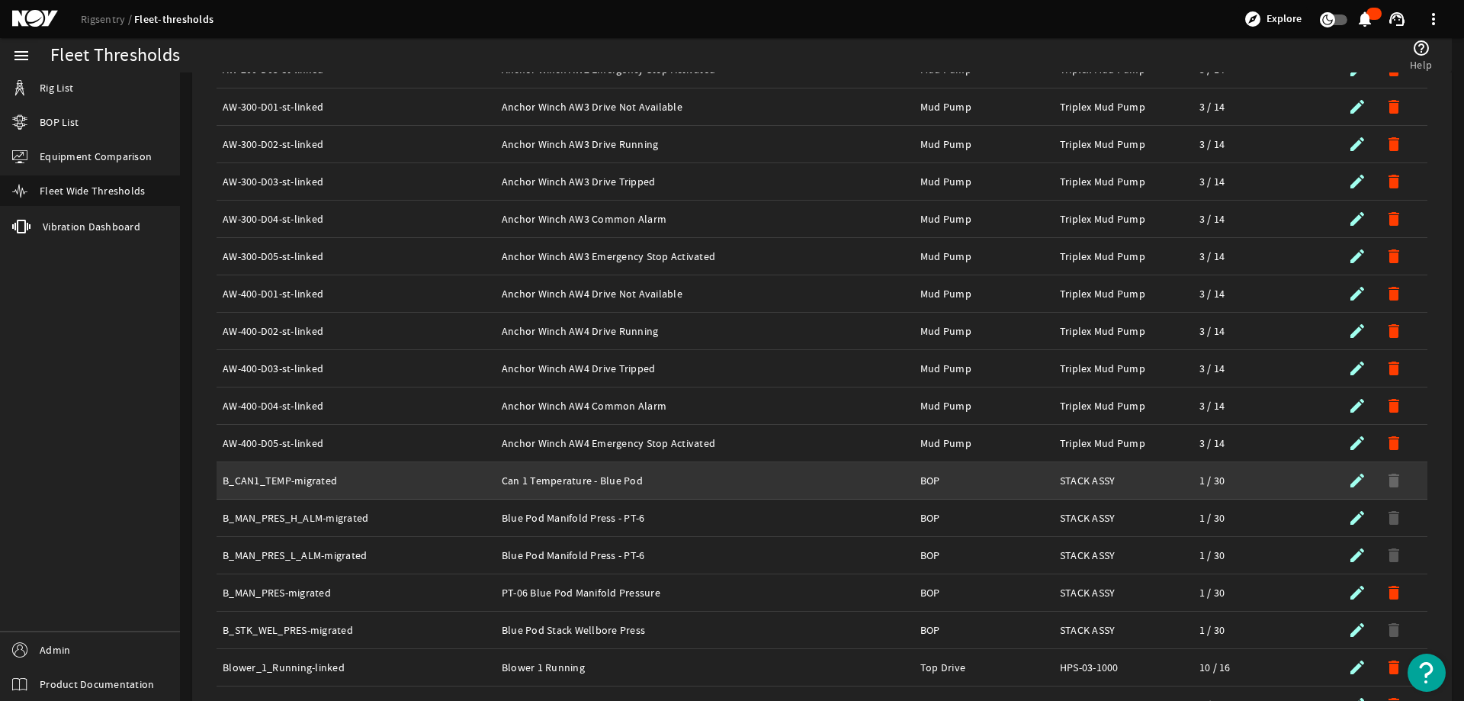
click at [537, 483] on div "Description: Can 1 Temperature - Blue Pod" at bounding box center [705, 480] width 406 height 15
click at [1343, 476] on span "submit" at bounding box center [1356, 480] width 27 height 27
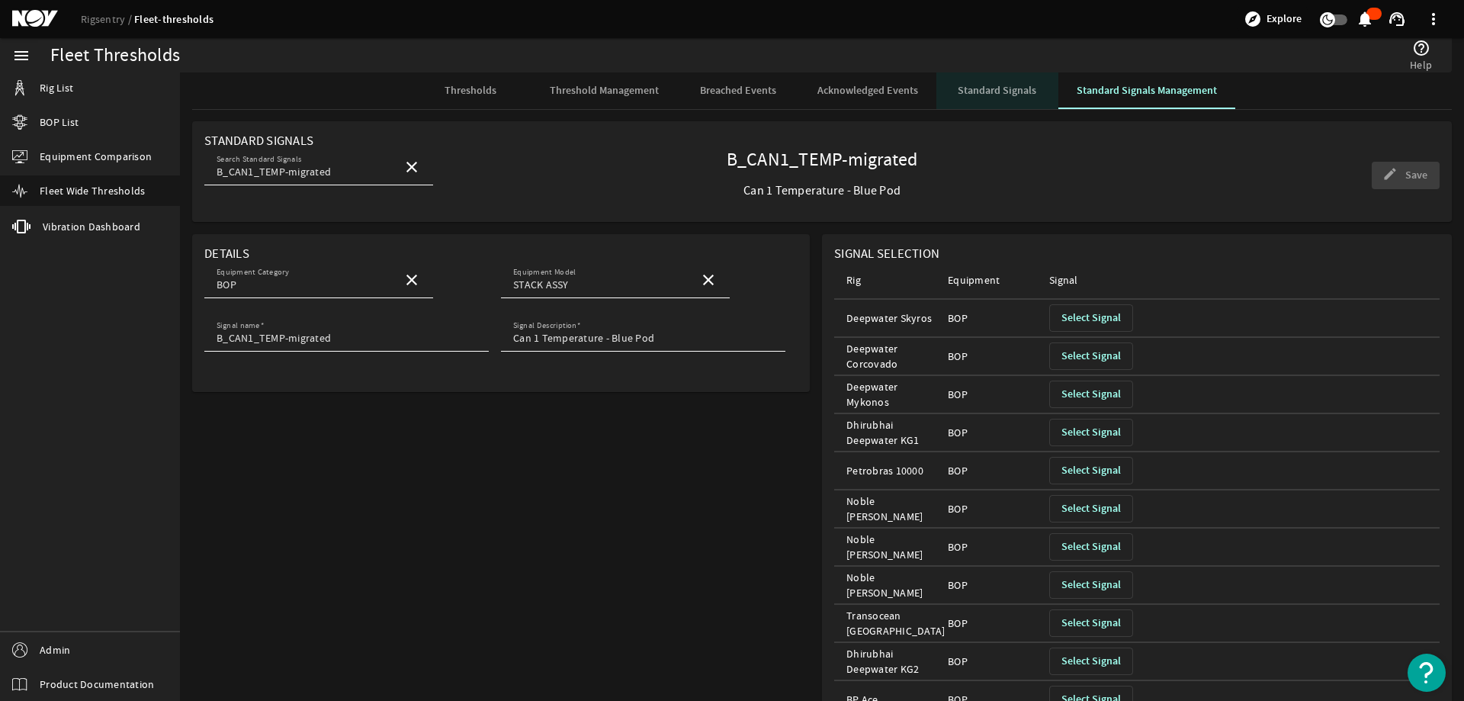
click at [993, 82] on span "Standard Signals" at bounding box center [997, 90] width 79 height 37
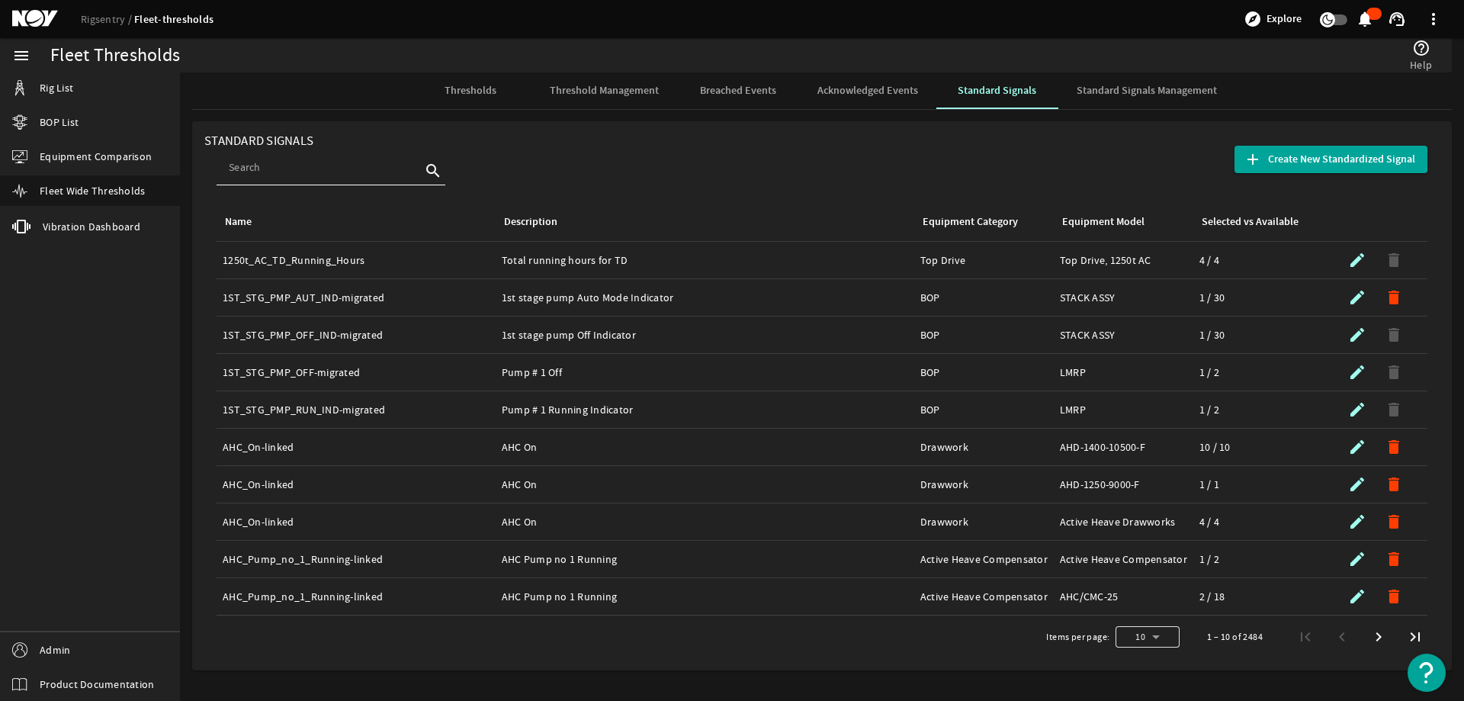
click at [1153, 643] on div at bounding box center [1147, 636] width 64 height 37
click at [1150, 597] on mat-option "50" at bounding box center [1147, 597] width 64 height 37
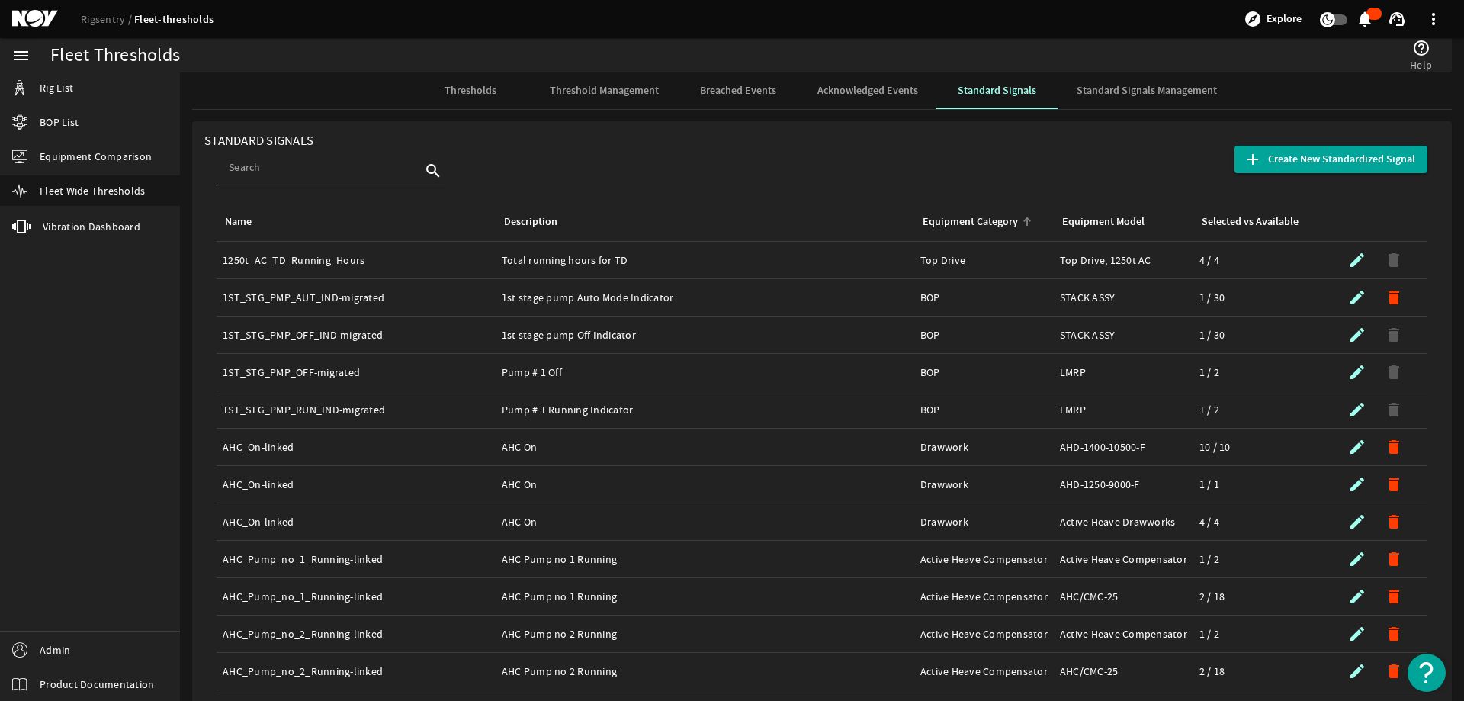
click at [1015, 216] on div "Equipment Category" at bounding box center [980, 221] width 121 height 17
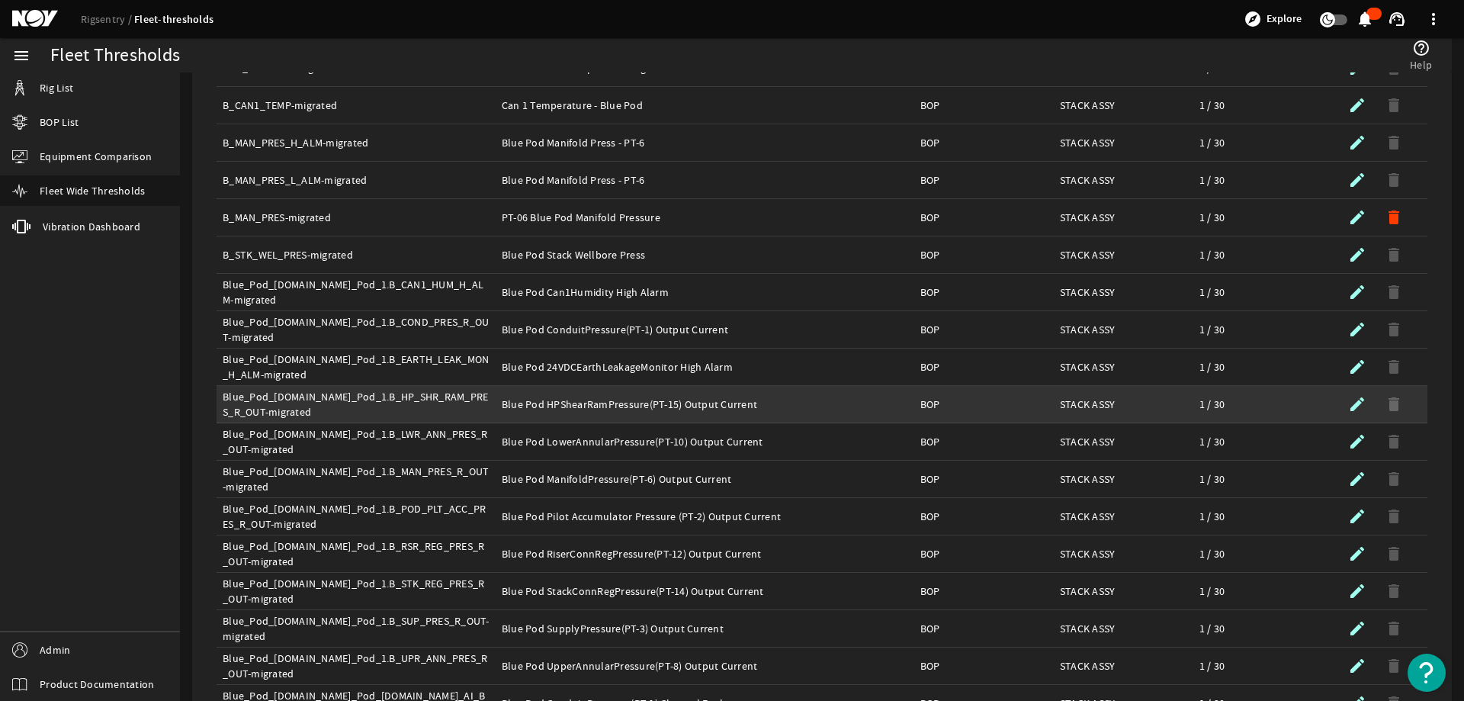
scroll to position [839, 0]
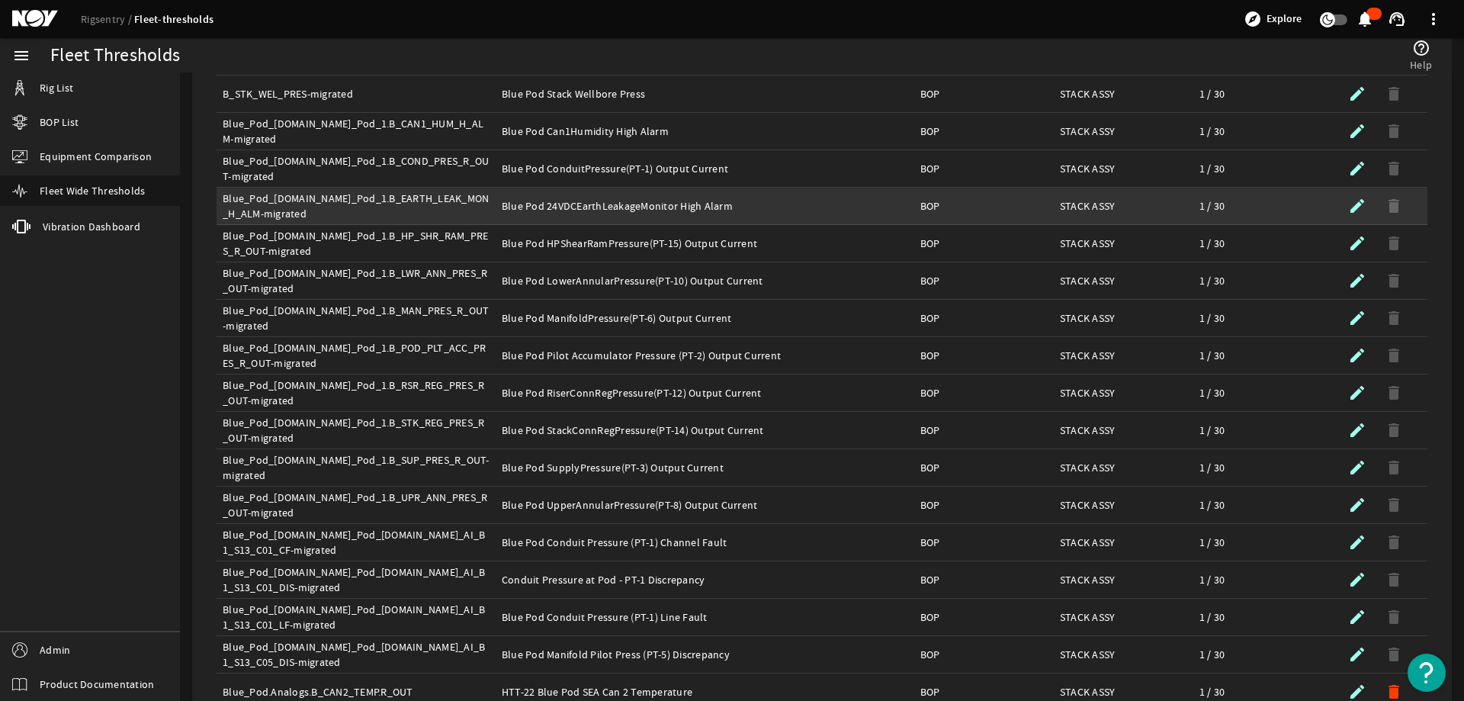
click at [341, 202] on div "Name: Blue_Pod_[DOMAIN_NAME]_Pod_1.B_EARTH_LEAK_MON_H_ALM-migrated" at bounding box center [356, 206] width 267 height 30
click at [1350, 200] on mat-icon "submit" at bounding box center [1357, 206] width 18 height 18
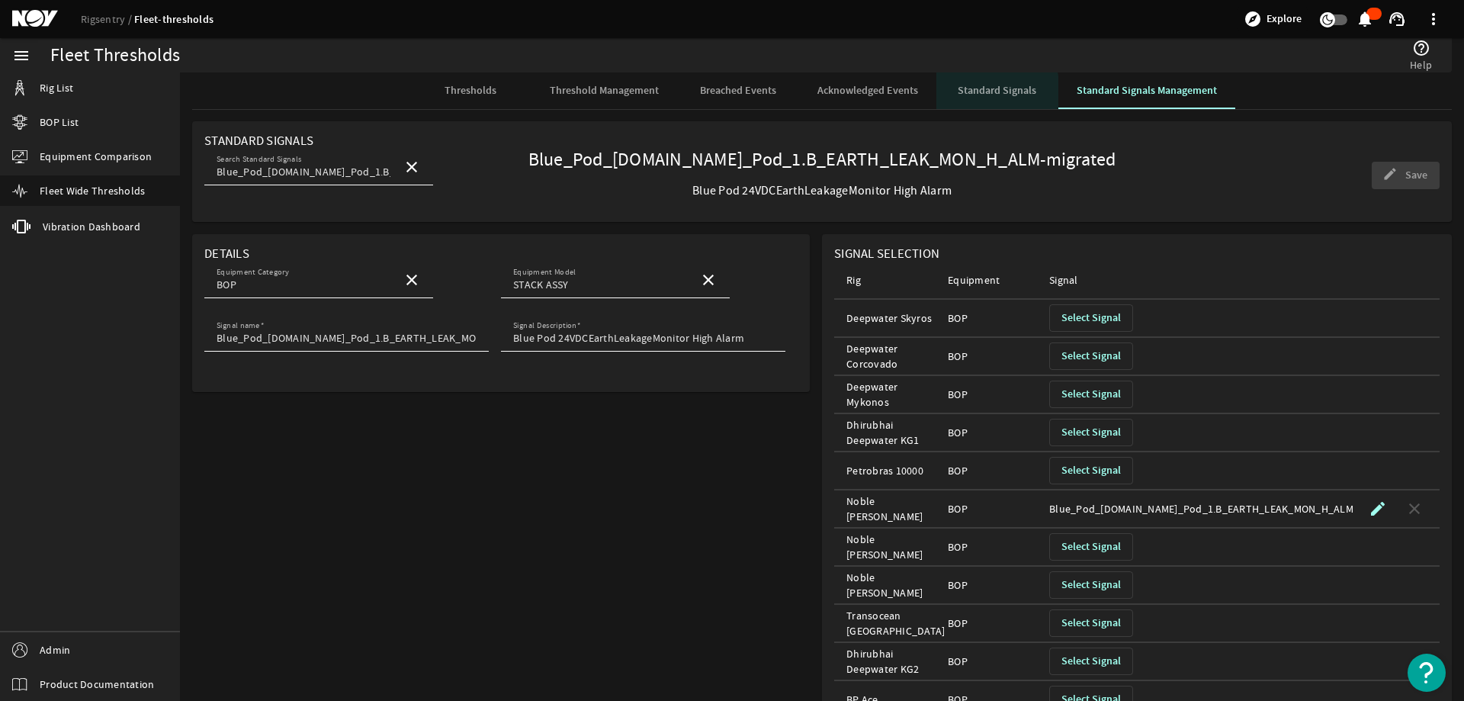
click at [959, 93] on span "Standard Signals" at bounding box center [997, 90] width 79 height 11
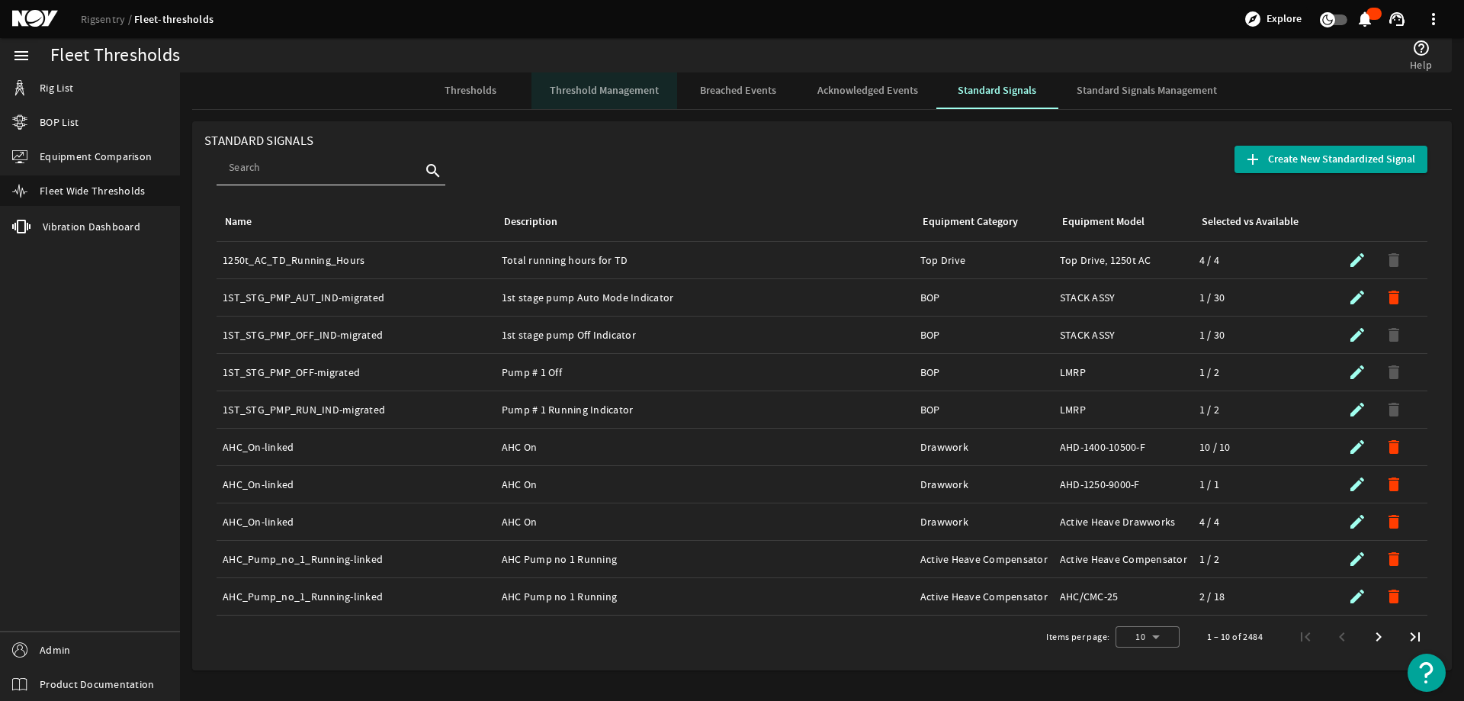
click at [632, 85] on span "Threshold Management" at bounding box center [604, 90] width 109 height 11
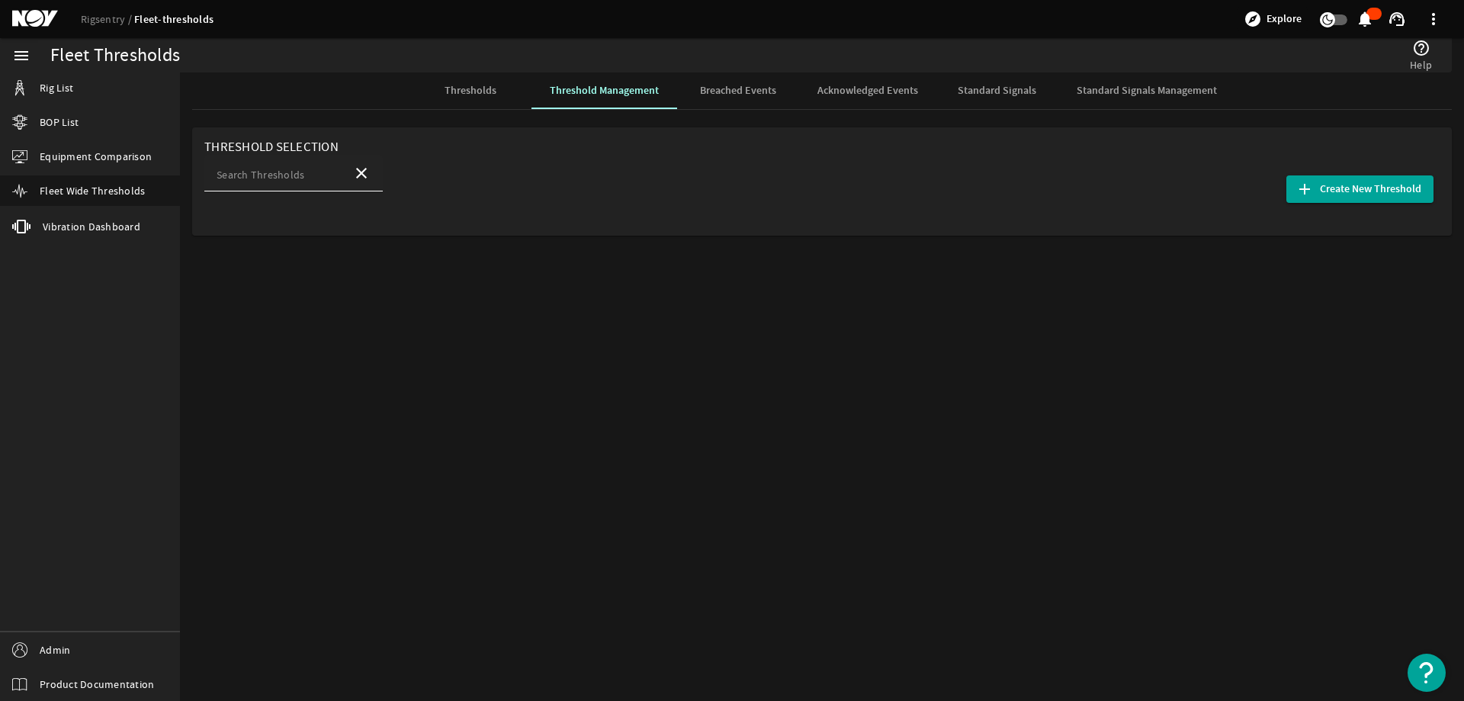
click at [317, 179] on input "Search Thresholds" at bounding box center [279, 177] width 124 height 15
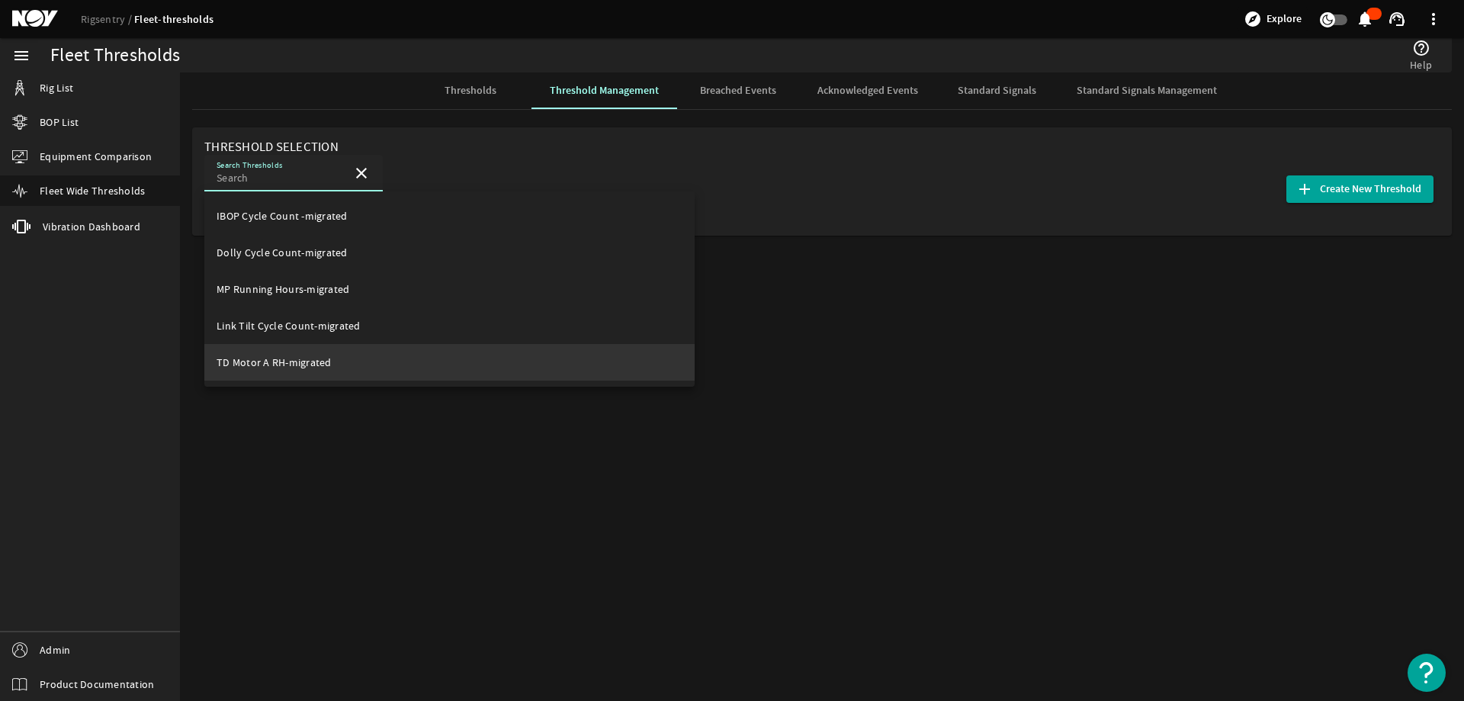
click at [303, 361] on span "TD Motor A RH-migrated" at bounding box center [274, 362] width 115 height 14
type input "TD Motor A RH-migrated"
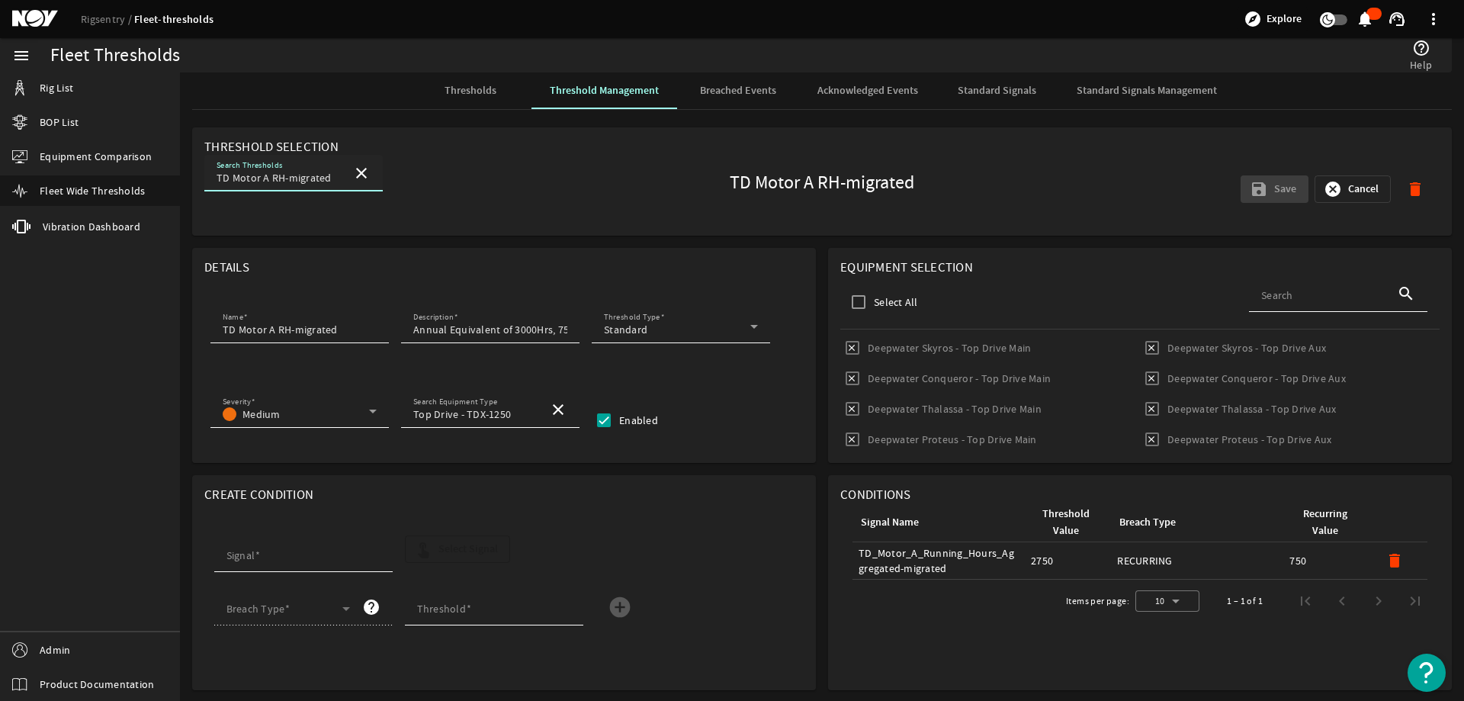
click at [365, 165] on mat-icon "close" at bounding box center [361, 173] width 18 height 18
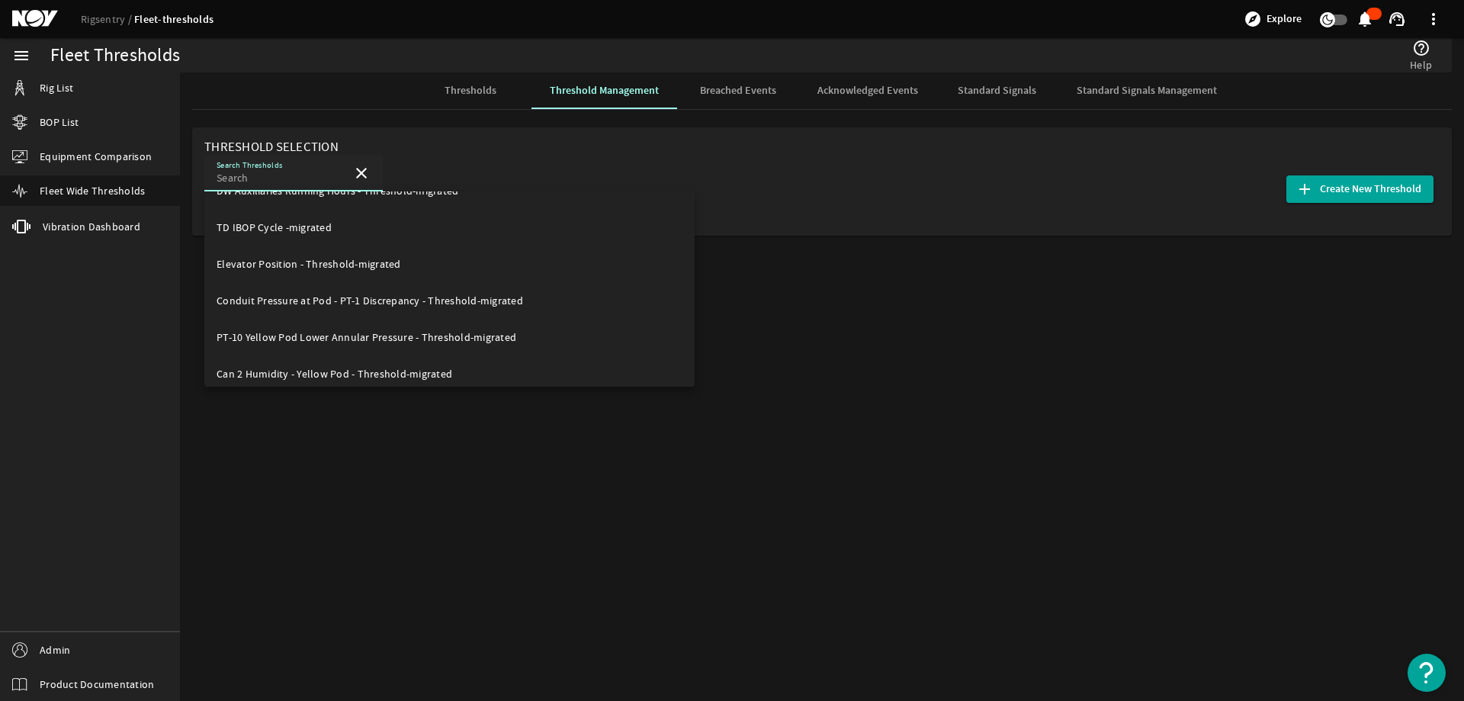
scroll to position [2135, 0]
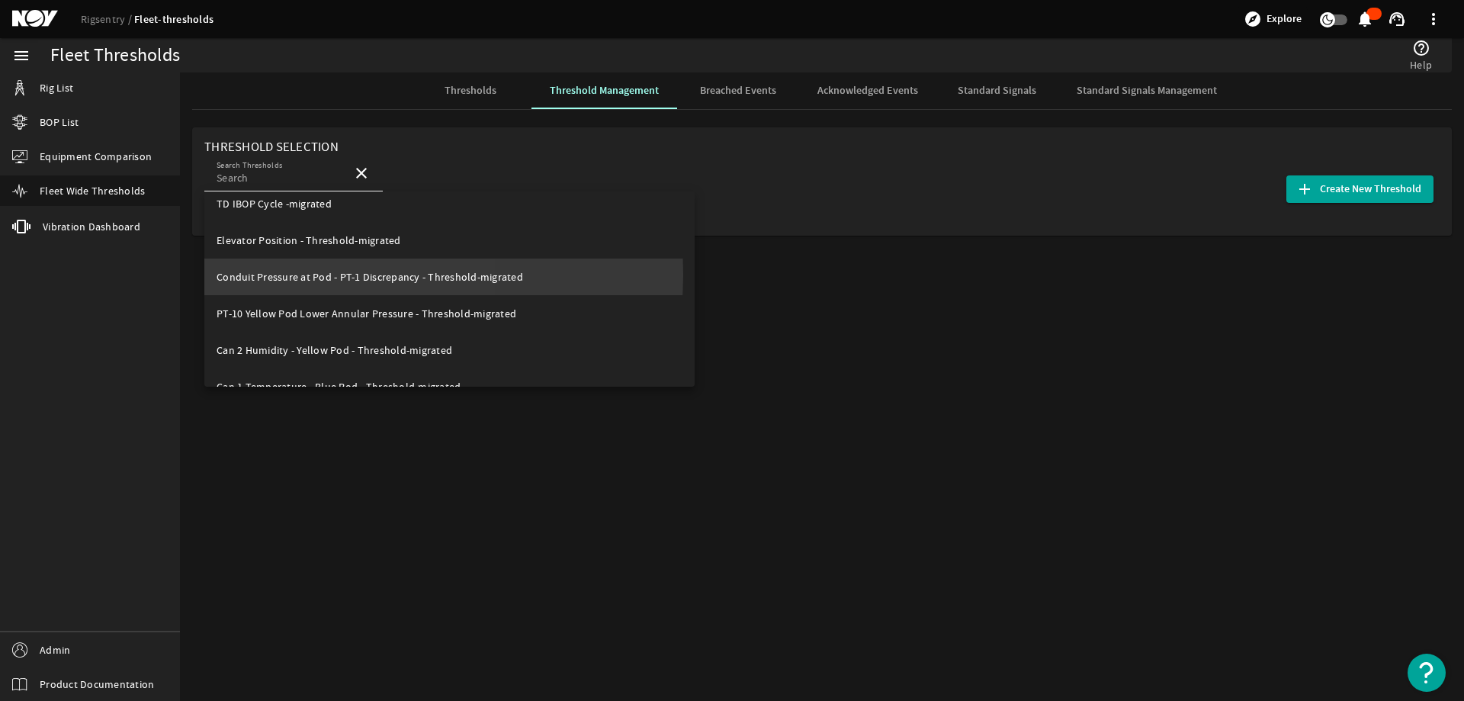
click at [298, 274] on span "Conduit Pressure at Pod - PT-1 Discrepancy - Threshold-migrated" at bounding box center [370, 277] width 306 height 14
type input "Conduit Pressure at Pod - PT-1 Discrepancy - Threshold-migrated"
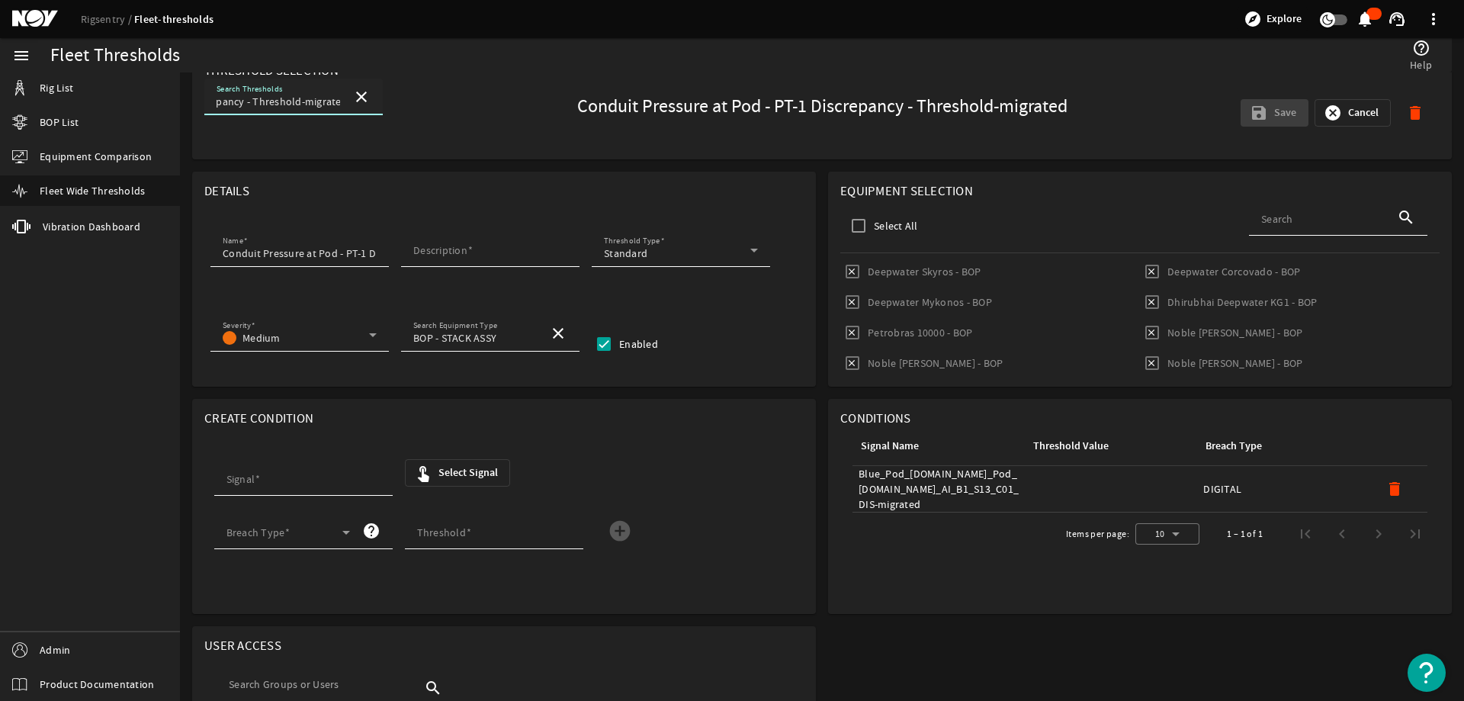
scroll to position [0, 0]
click at [362, 91] on mat-icon "close" at bounding box center [361, 97] width 18 height 18
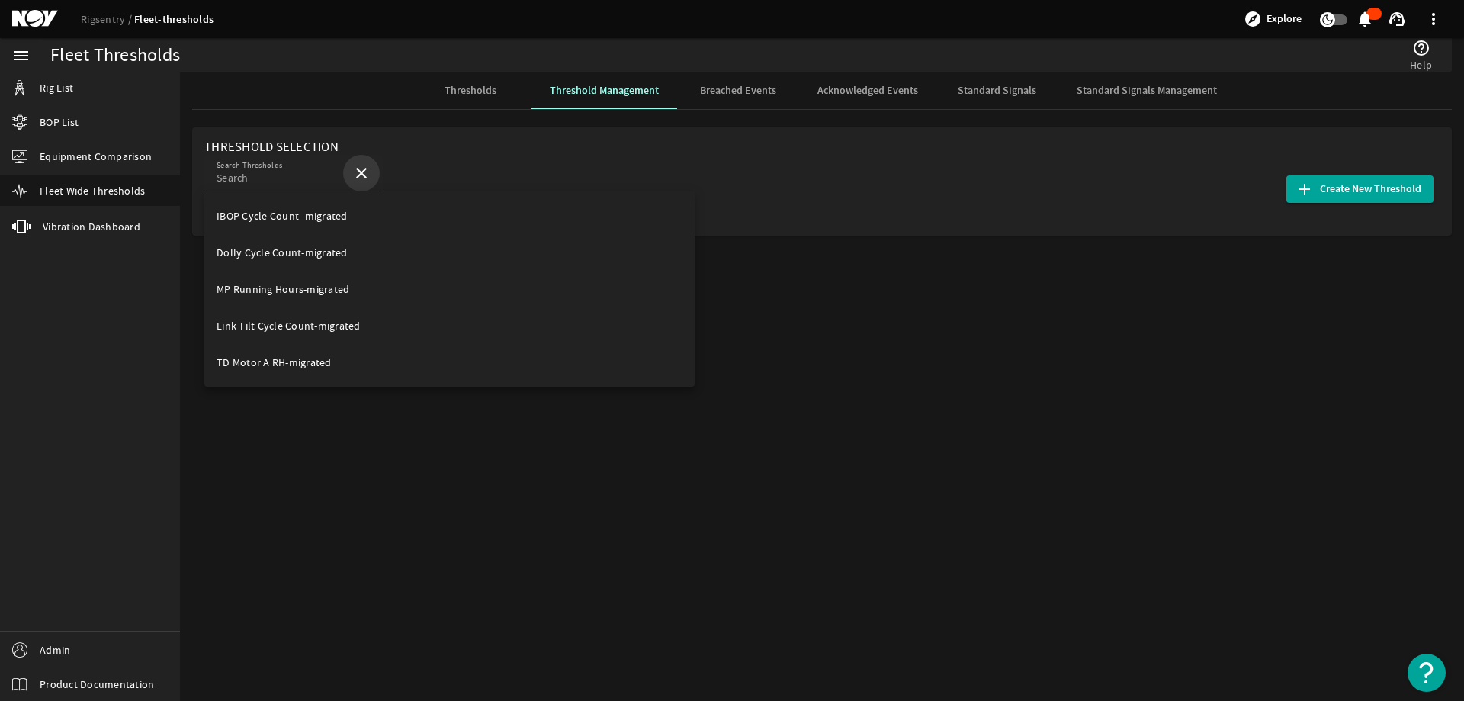
click at [358, 166] on mat-icon "close" at bounding box center [361, 173] width 18 height 18
drag, startPoint x: 964, startPoint y: 427, endPoint x: 929, endPoint y: 412, distance: 37.5
click at [963, 427] on mat-sidenav-content "Fleet Thresholds help_outline Help Thresholds Threshold Management Breached Eve…" at bounding box center [822, 386] width 1284 height 628
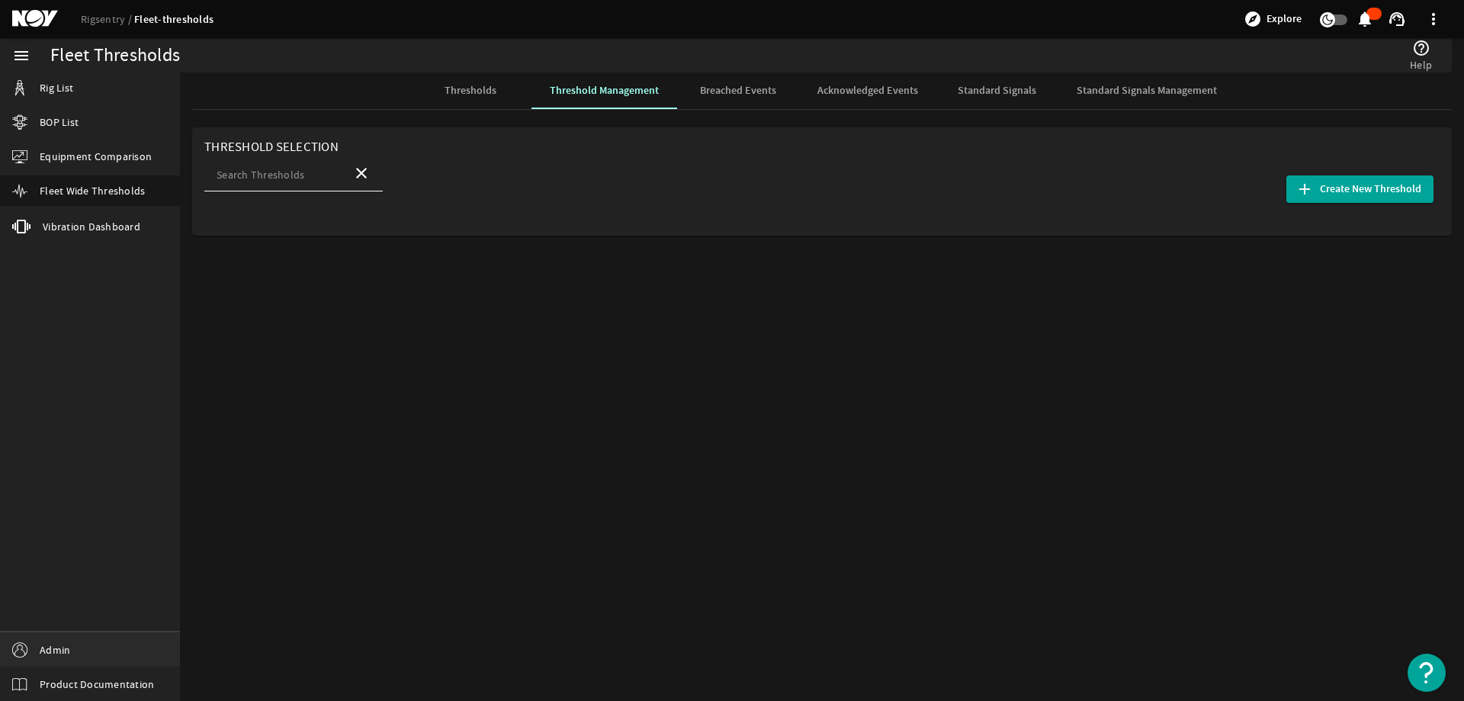
click at [74, 644] on link "Admin" at bounding box center [90, 649] width 180 height 34
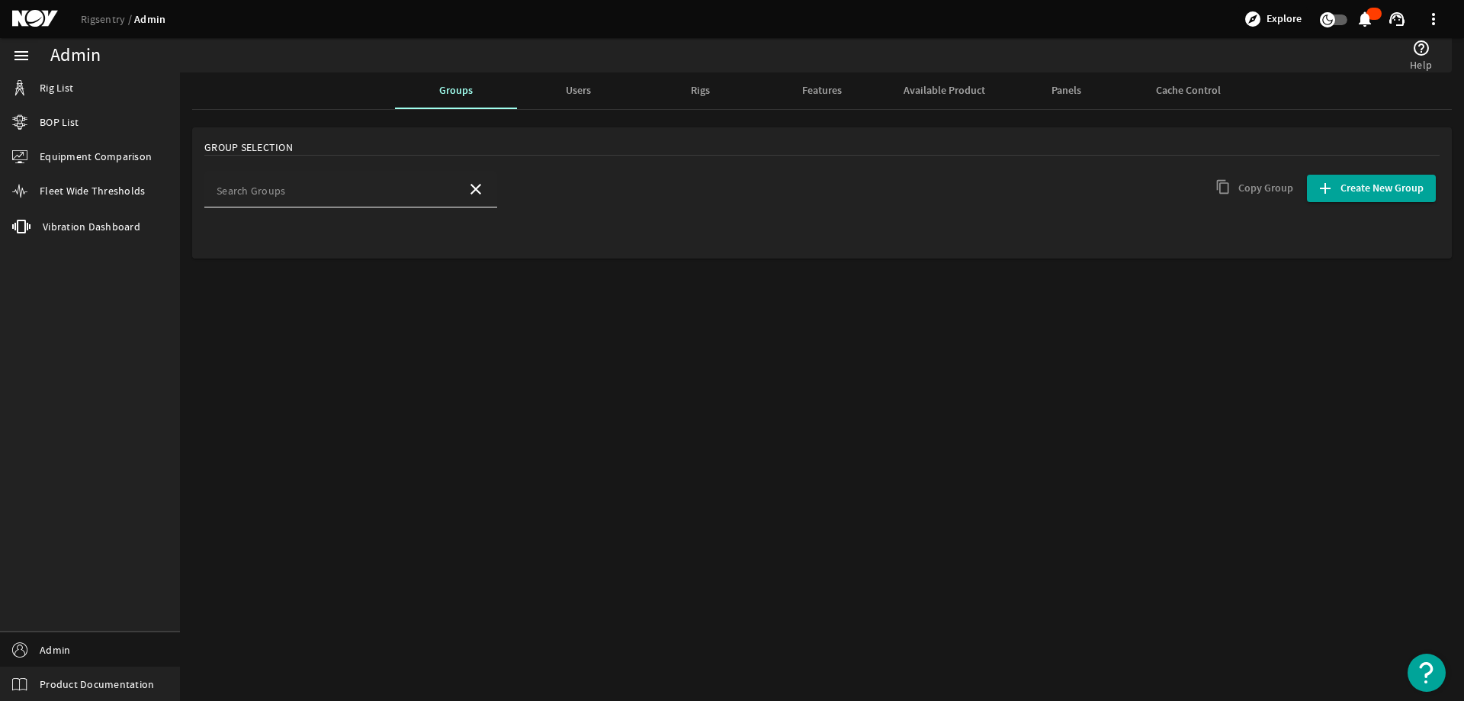
click at [255, 189] on mat-label "Search Groups" at bounding box center [251, 191] width 69 height 14
click at [255, 189] on input "Search Groups" at bounding box center [336, 193] width 238 height 15
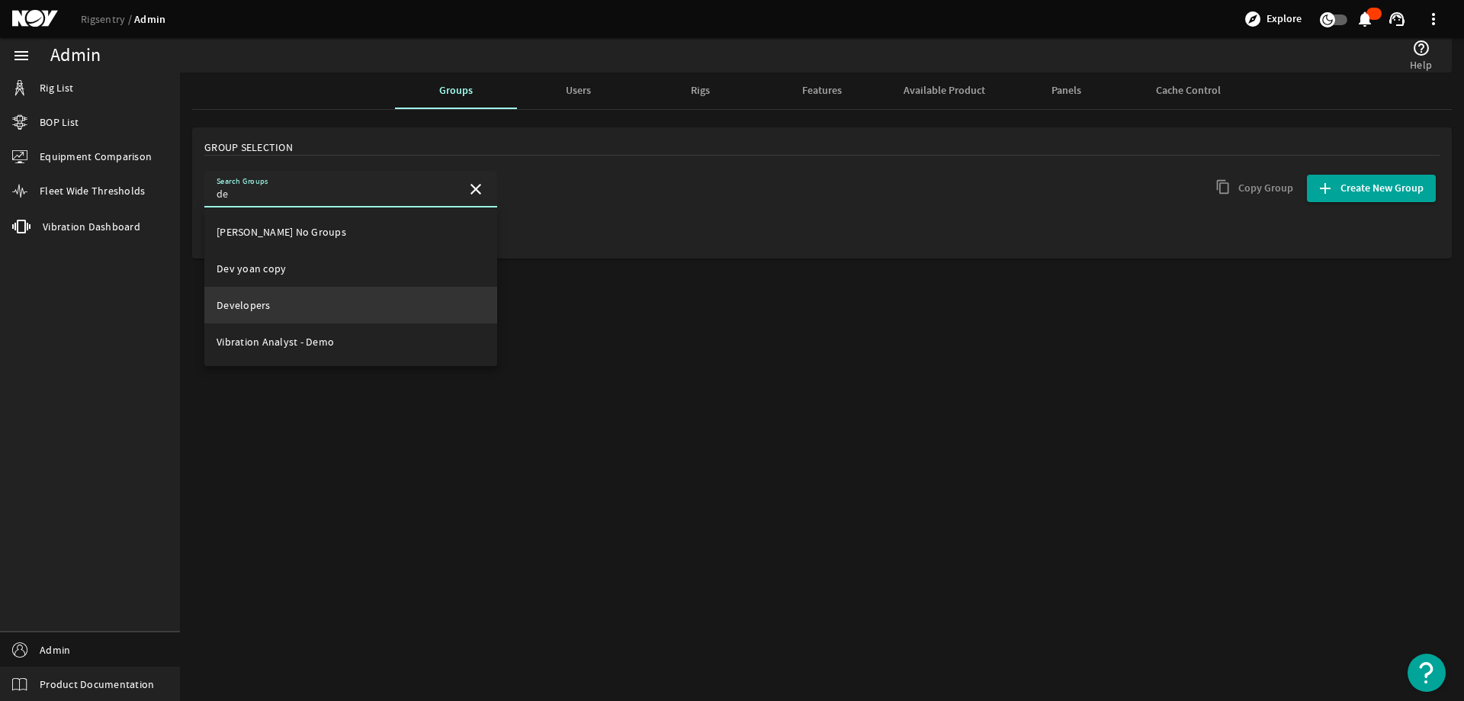
type input "de"
click at [274, 309] on mat-option "Developers" at bounding box center [350, 305] width 293 height 37
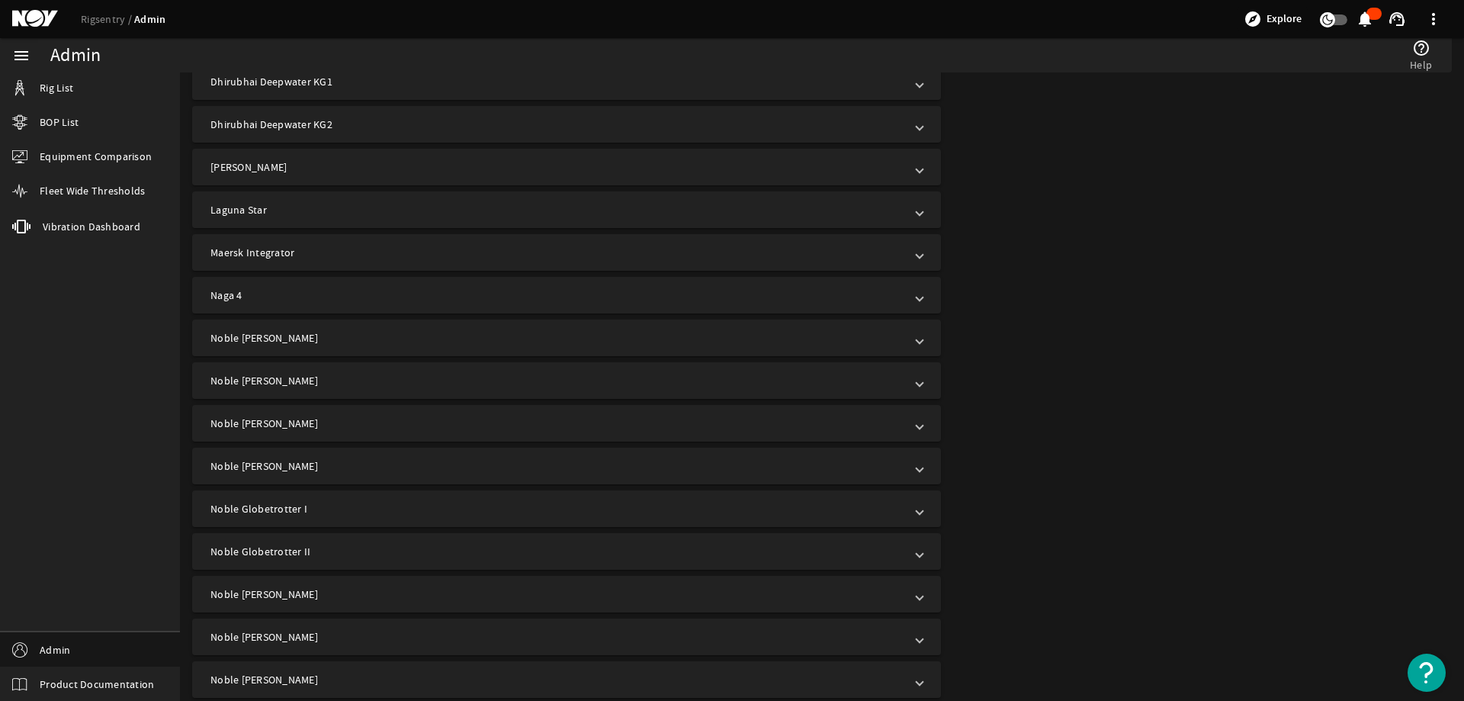
scroll to position [1476, 0]
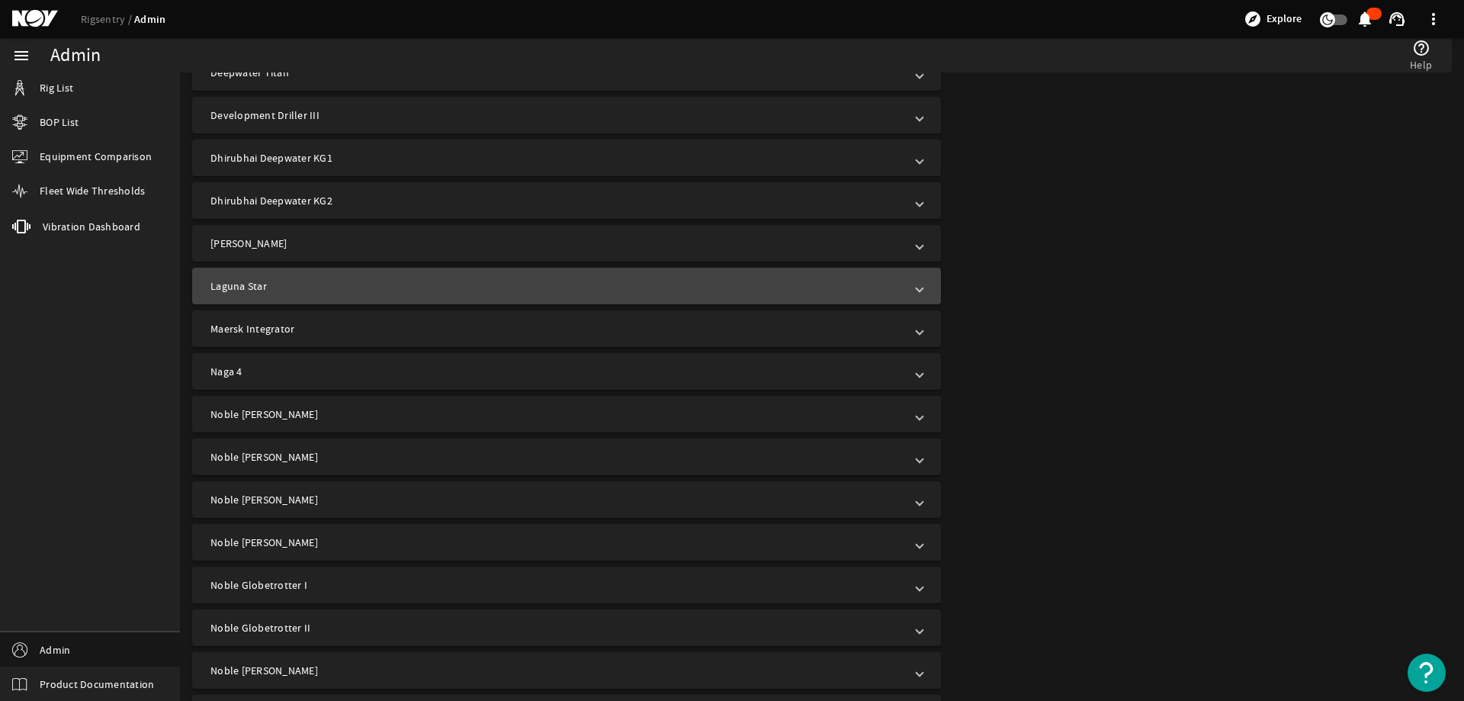
click at [408, 284] on mat-panel-title "Laguna Star" at bounding box center [557, 285] width 694 height 15
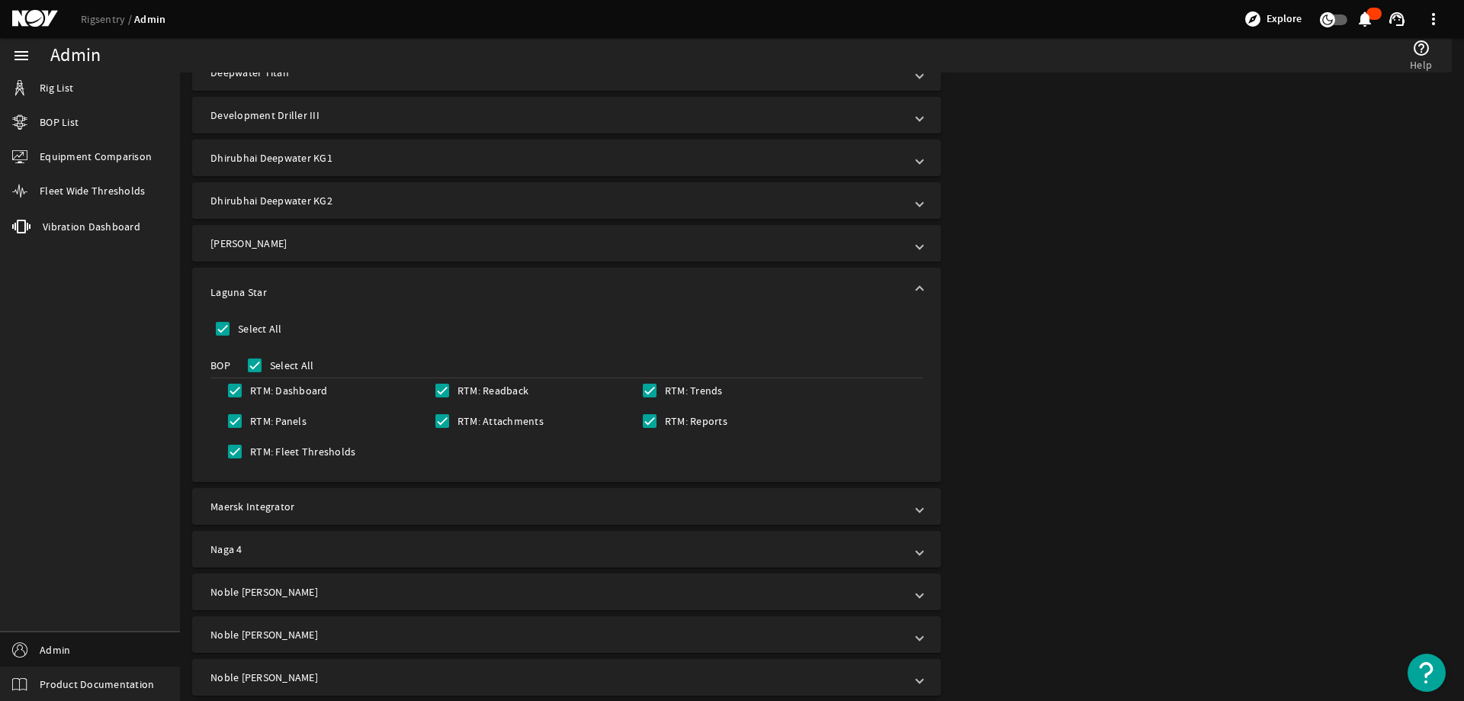
click at [404, 282] on mat-expansion-panel-header "Laguna Star" at bounding box center [566, 292] width 749 height 49
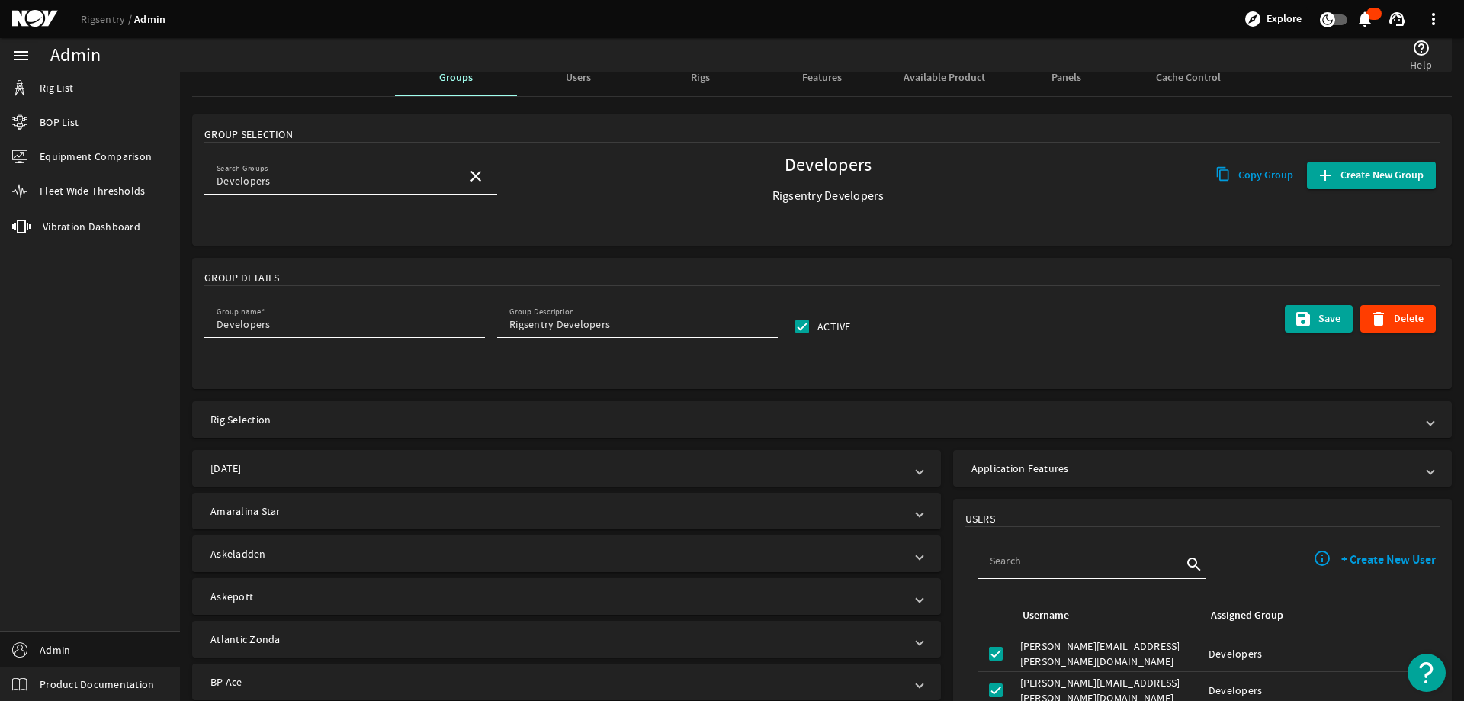
scroll to position [0, 0]
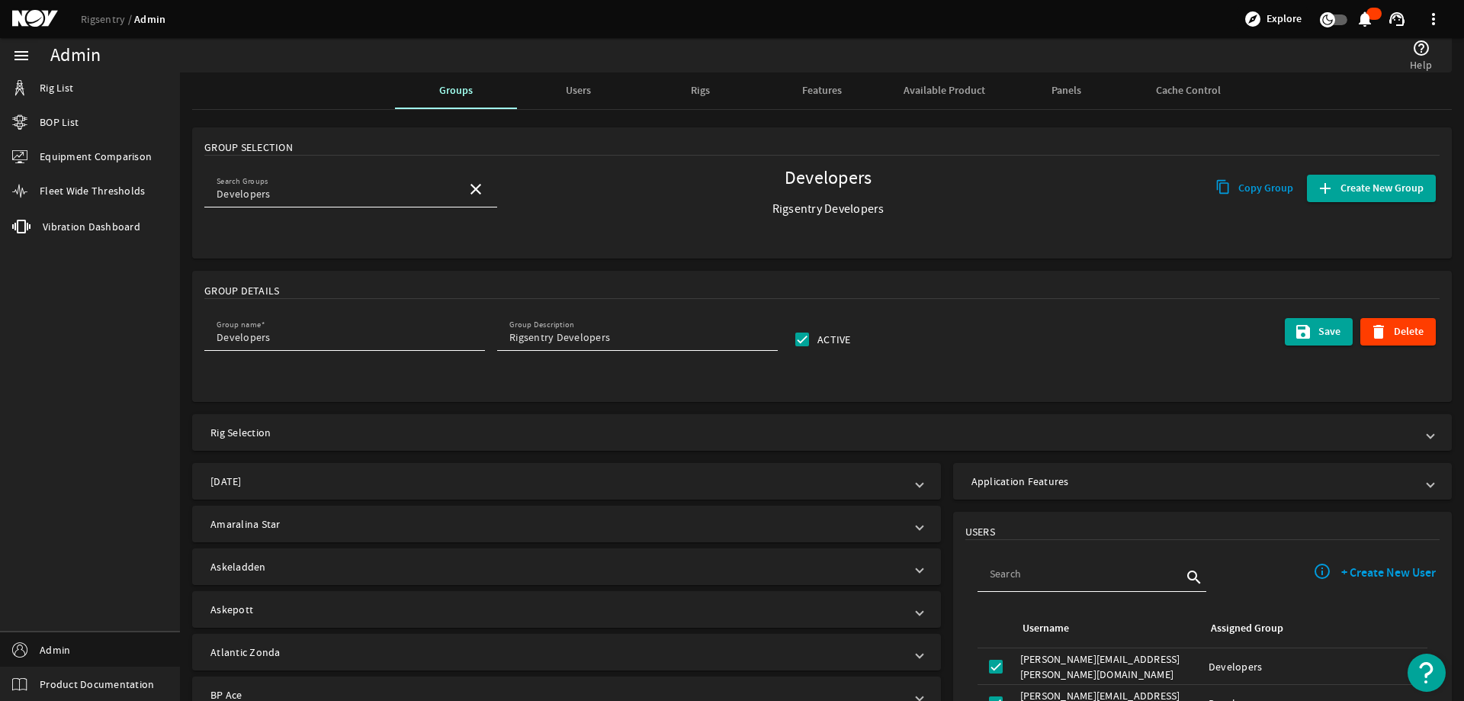
click at [702, 88] on span "Rigs" at bounding box center [700, 90] width 19 height 11
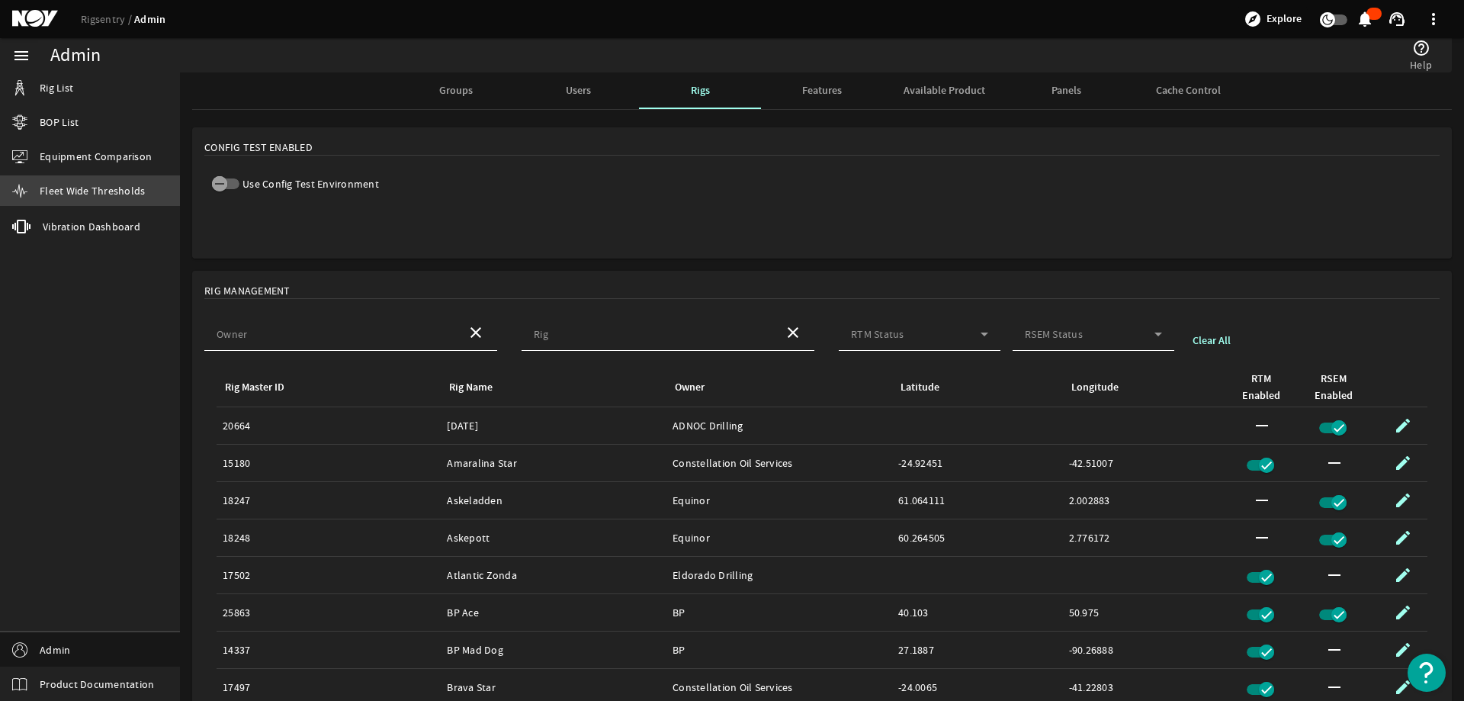
click at [56, 188] on span "Fleet Wide Thresholds" at bounding box center [92, 190] width 105 height 15
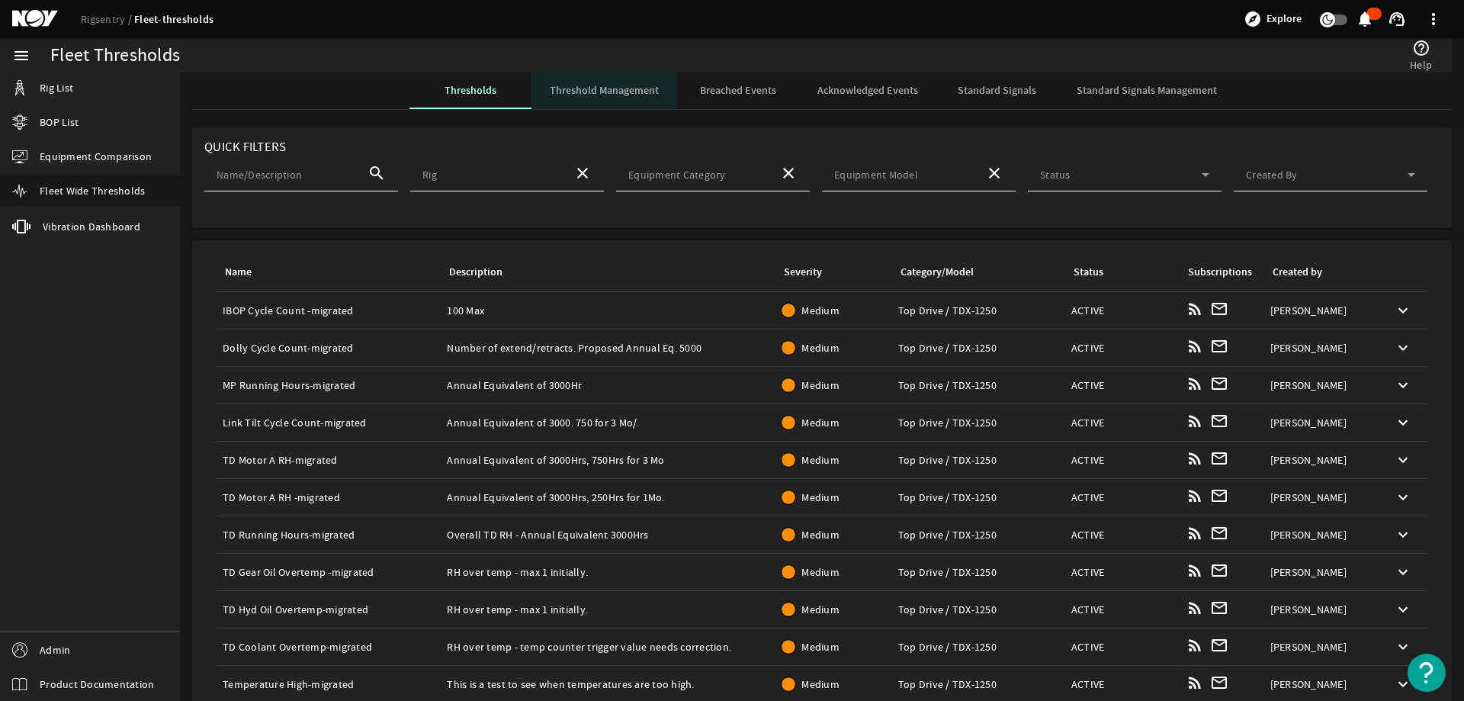
click at [590, 82] on span "Threshold Management" at bounding box center [604, 90] width 109 height 37
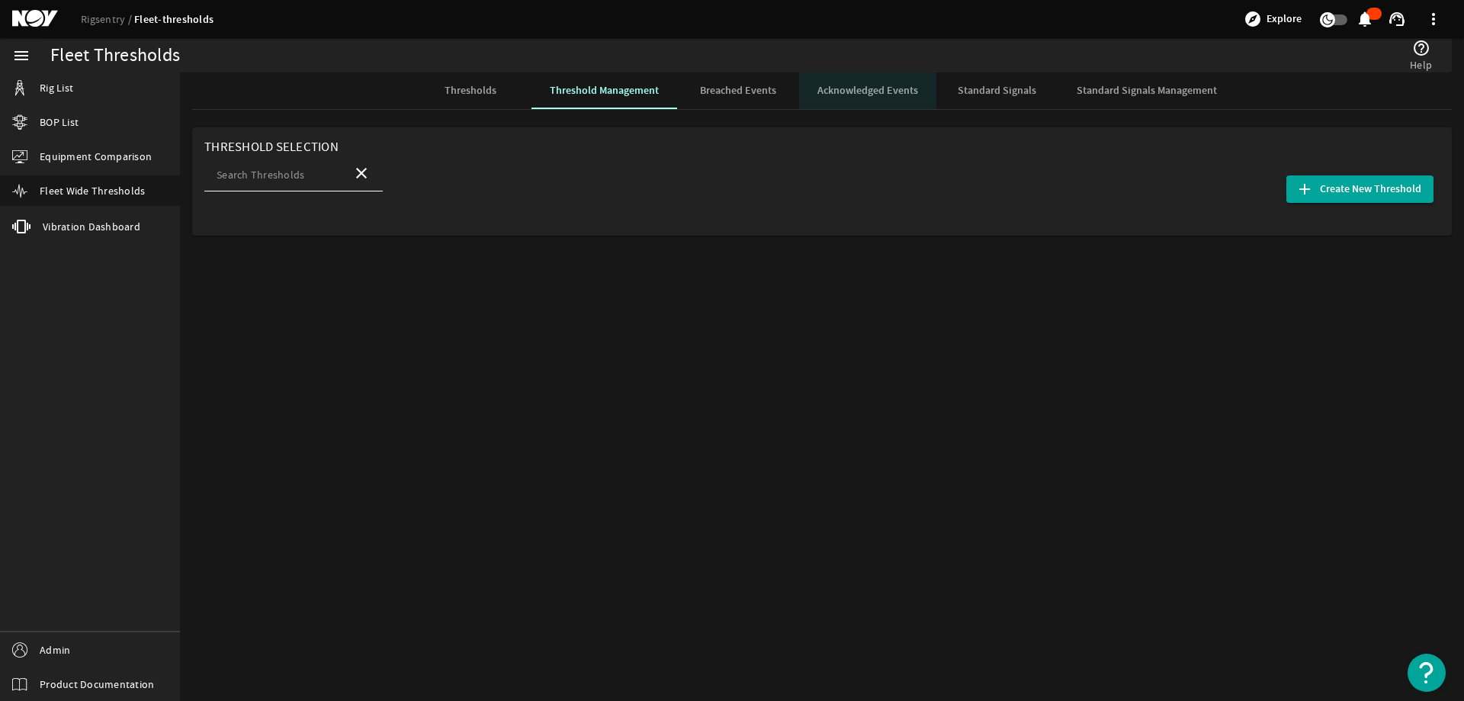
click at [845, 89] on span "Acknowledged Events" at bounding box center [867, 90] width 101 height 11
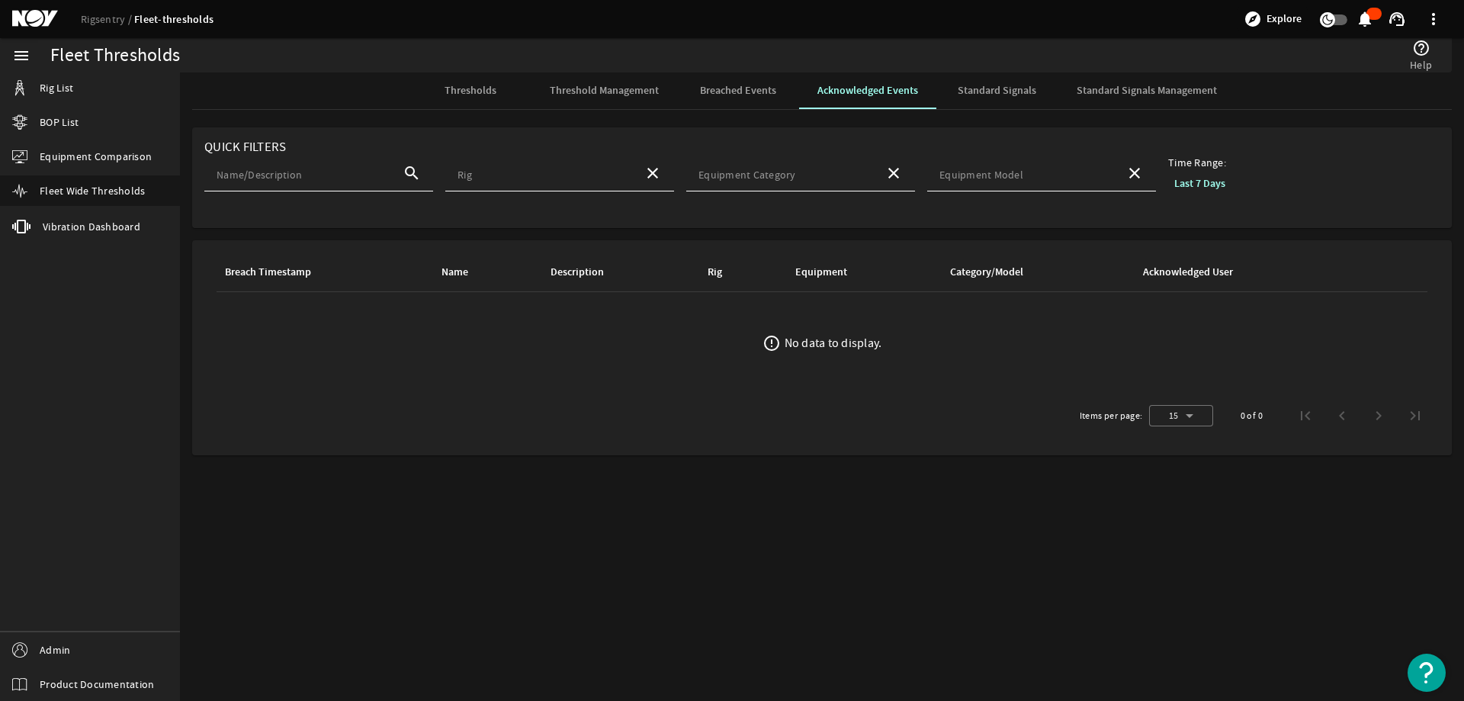
click at [990, 91] on span "Standard Signals" at bounding box center [997, 90] width 79 height 11
